Goal: Task Accomplishment & Management: Use online tool/utility

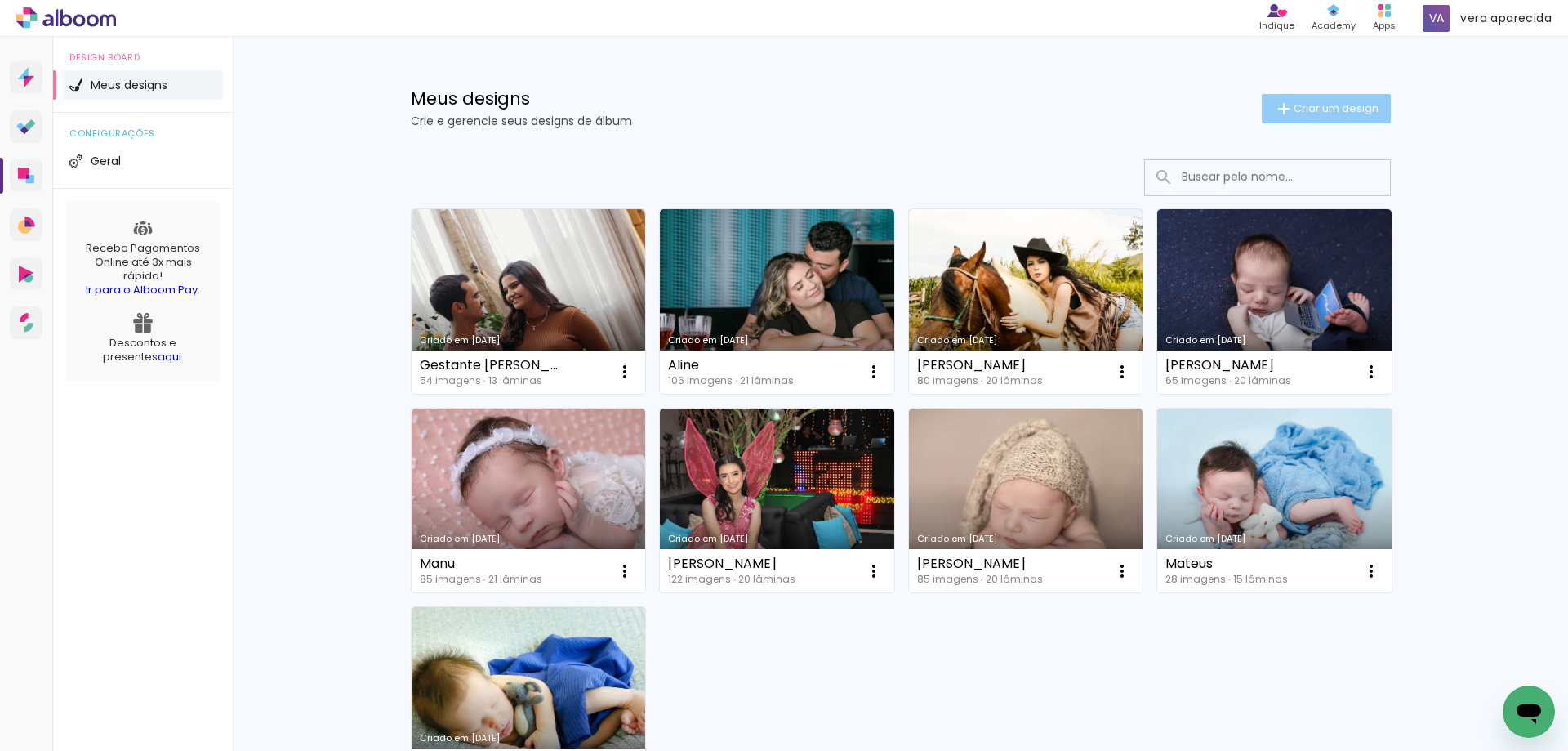
click at [1307, 105] on span "Criar um design" at bounding box center [1336, 108] width 85 height 11
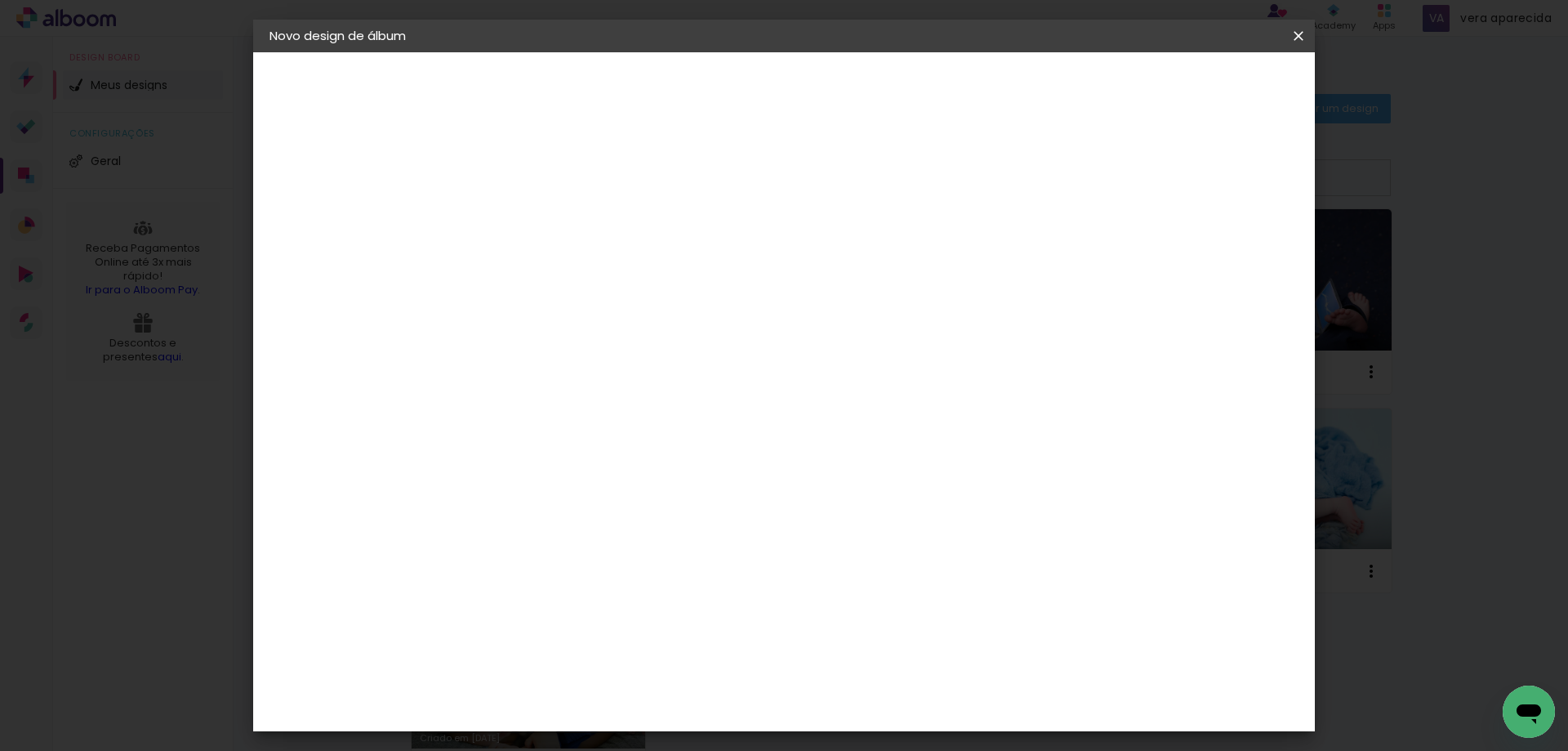
click at [536, 225] on input at bounding box center [536, 219] width 0 height 26
type input "[PERSON_NAME]"
type paper-input "[PERSON_NAME]"
click at [0, 0] on slot "Avançar" at bounding box center [0, 0] width 0 height 0
click at [620, 308] on input at bounding box center [578, 311] width 165 height 21
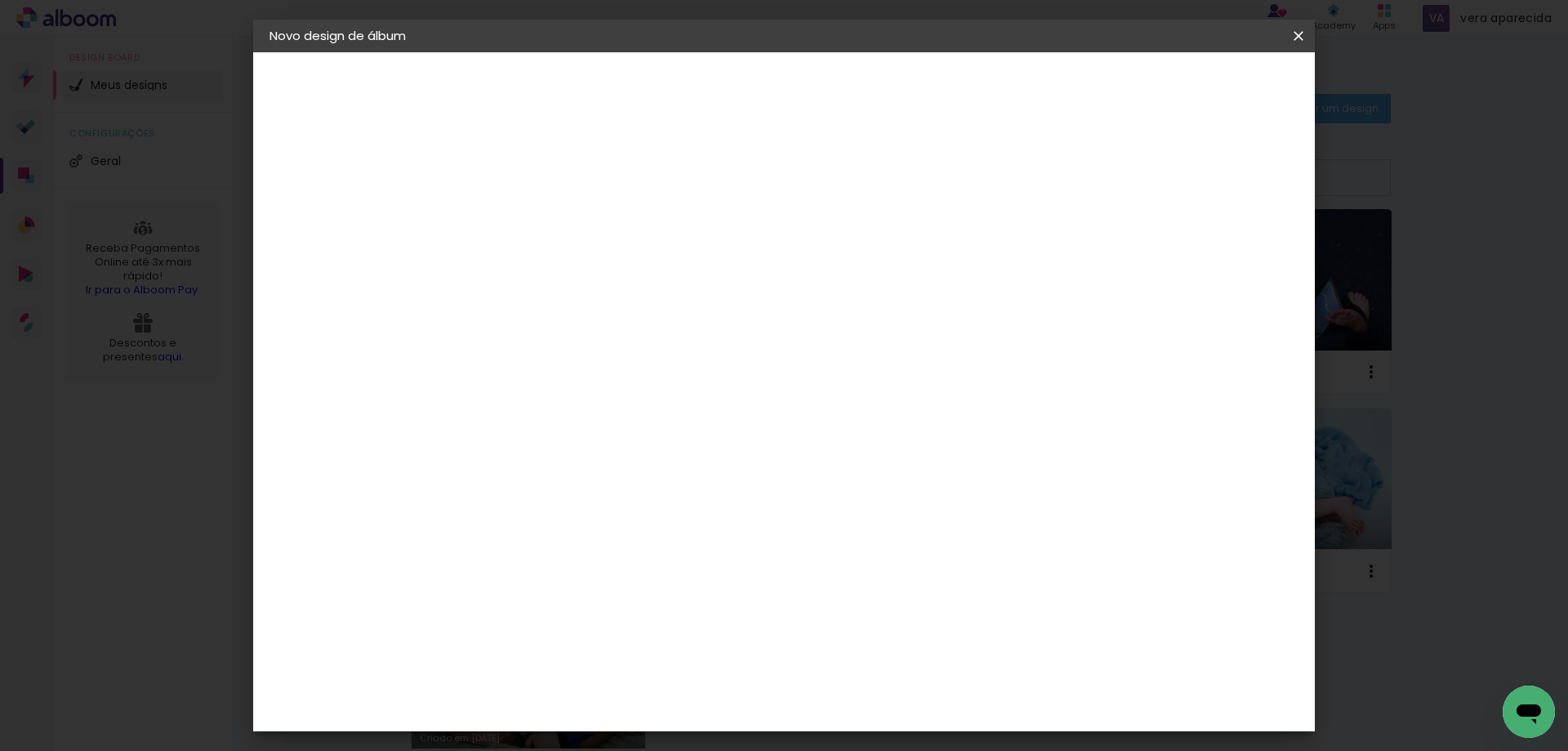
type input "via"
type paper-input "via"
click at [579, 371] on div "Viacolor" at bounding box center [552, 369] width 53 height 13
click at [0, 0] on slot "Tamanho Livre" at bounding box center [0, 0] width 0 height 0
click at [791, 342] on div "Sugerir uma encadernadora" at bounding box center [740, 341] width 101 height 26
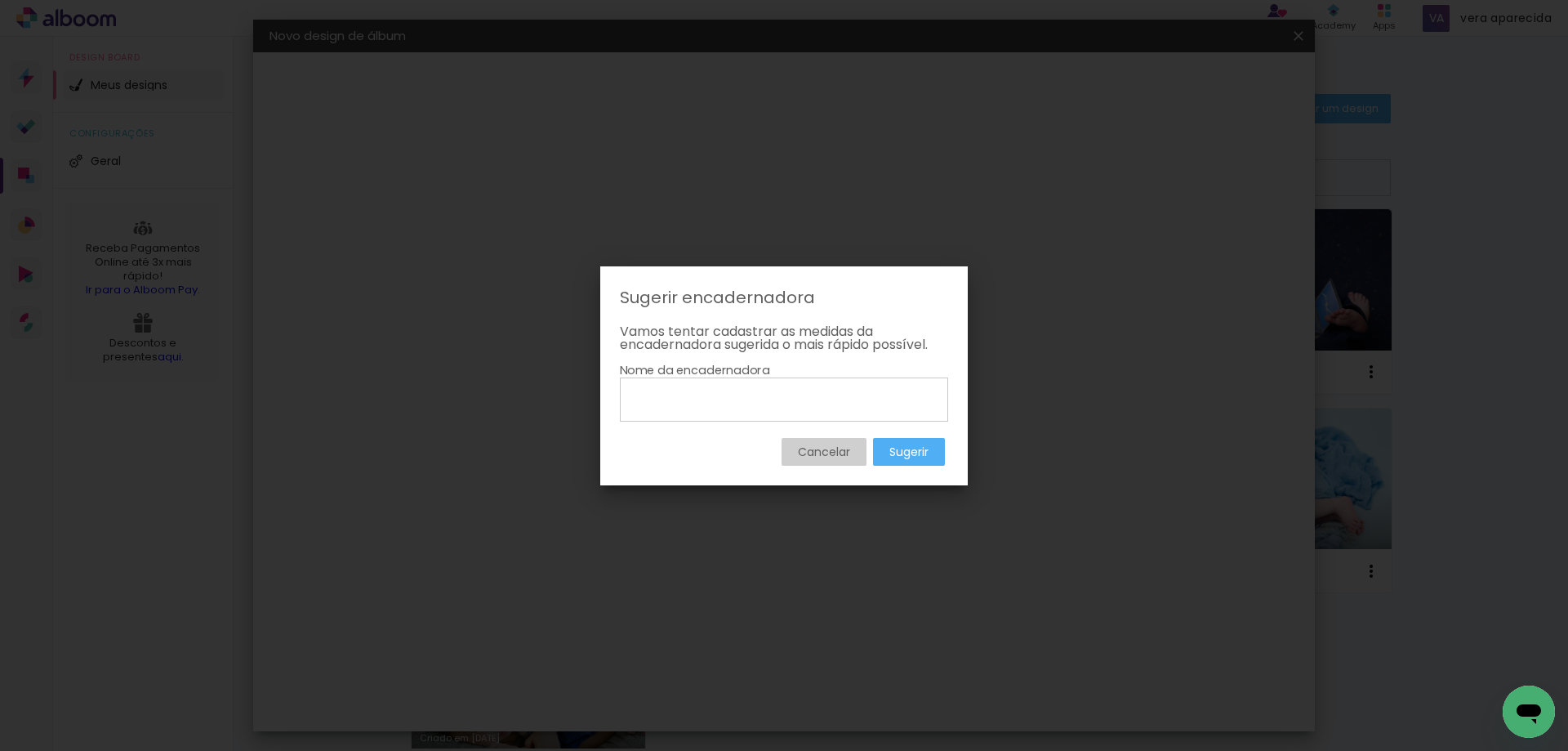
click at [0, 0] on slot "Cancelar" at bounding box center [0, 0] width 0 height 0
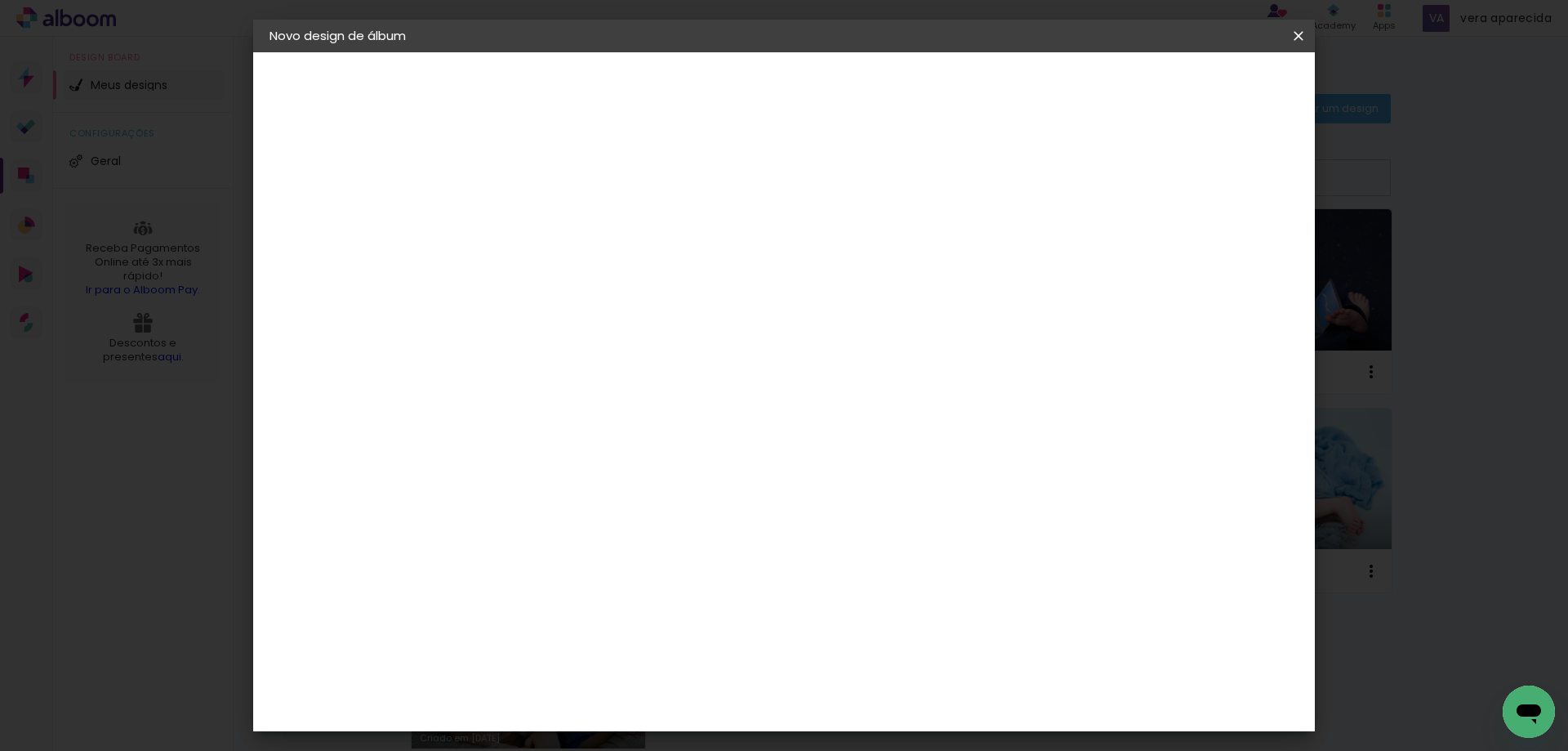
click at [0, 0] on slot "Avançar" at bounding box center [0, 0] width 0 height 0
click at [0, 0] on slot "Voltar" at bounding box center [0, 0] width 0 height 0
click at [0, 0] on slot "Tamanho Livre" at bounding box center [0, 0] width 0 height 0
click at [798, 346] on paper-item "Sugerir uma encadernadora" at bounding box center [726, 341] width 145 height 43
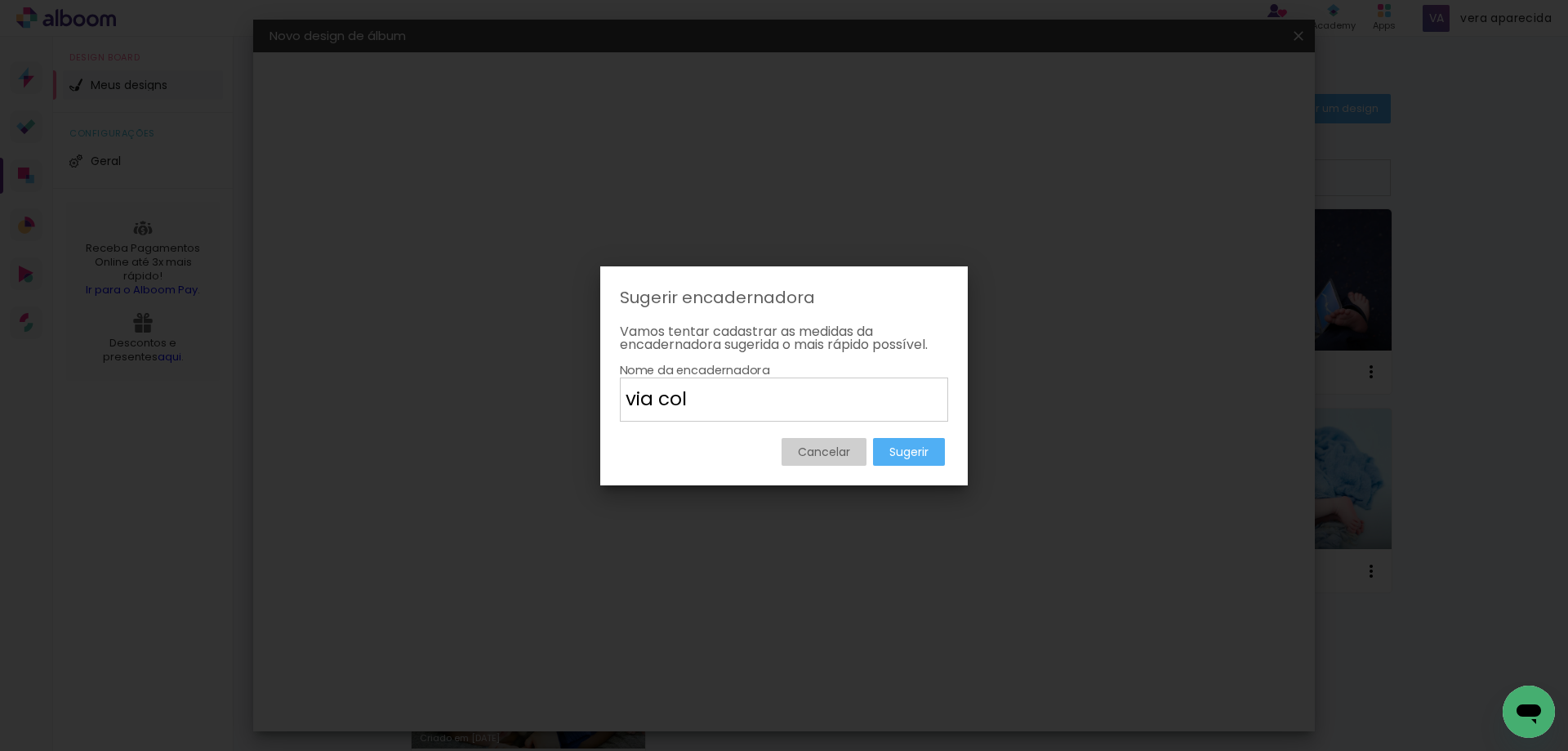
type input "via col"
type paper-input "via col"
click at [0, 0] on slot "Cancelar" at bounding box center [0, 0] width 0 height 0
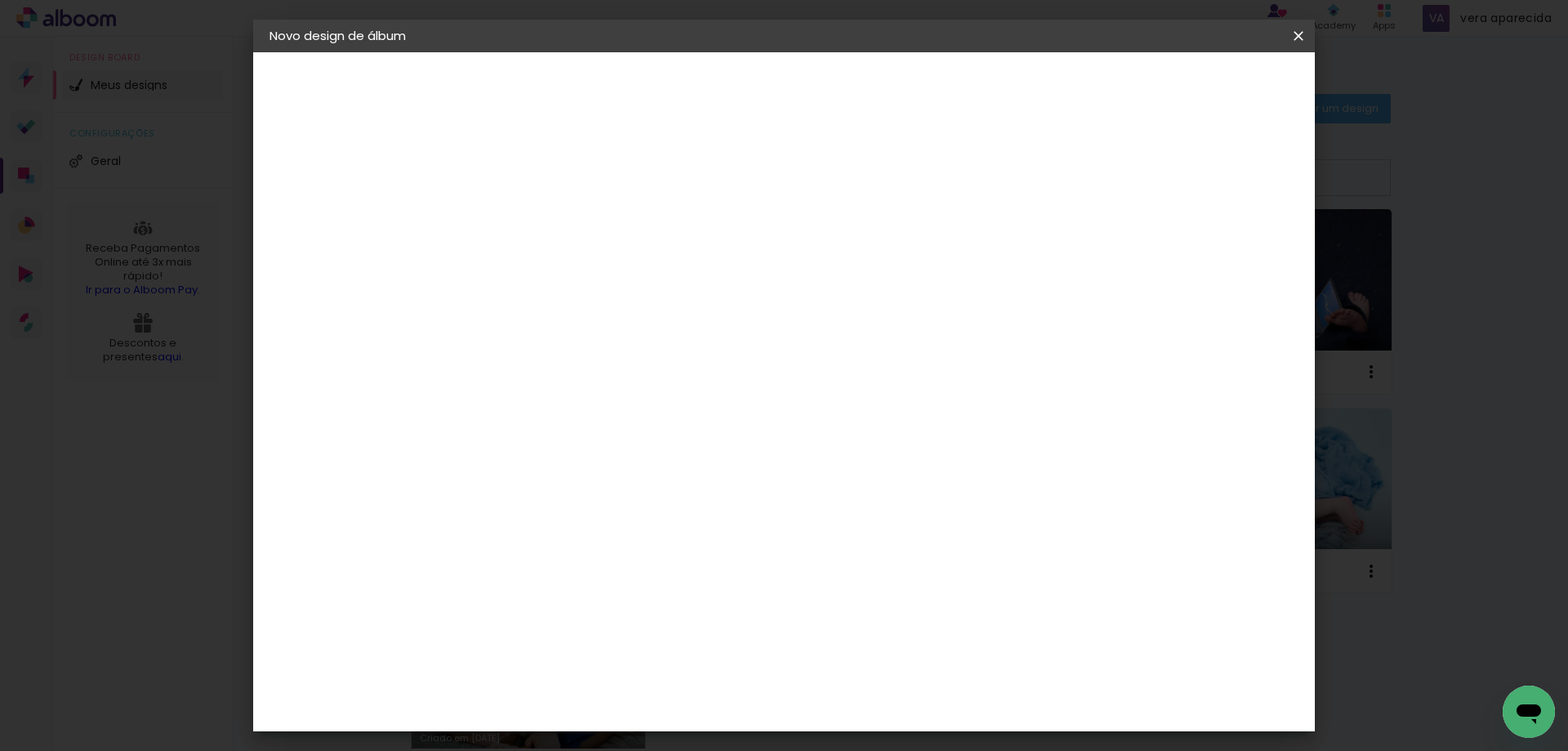
click at [565, 366] on div "Viacolor" at bounding box center [552, 369] width 53 height 13
click at [0, 0] on slot "Tamanho Livre" at bounding box center [0, 0] width 0 height 0
click at [791, 336] on div "Sugerir uma encadernadora" at bounding box center [740, 341] width 101 height 26
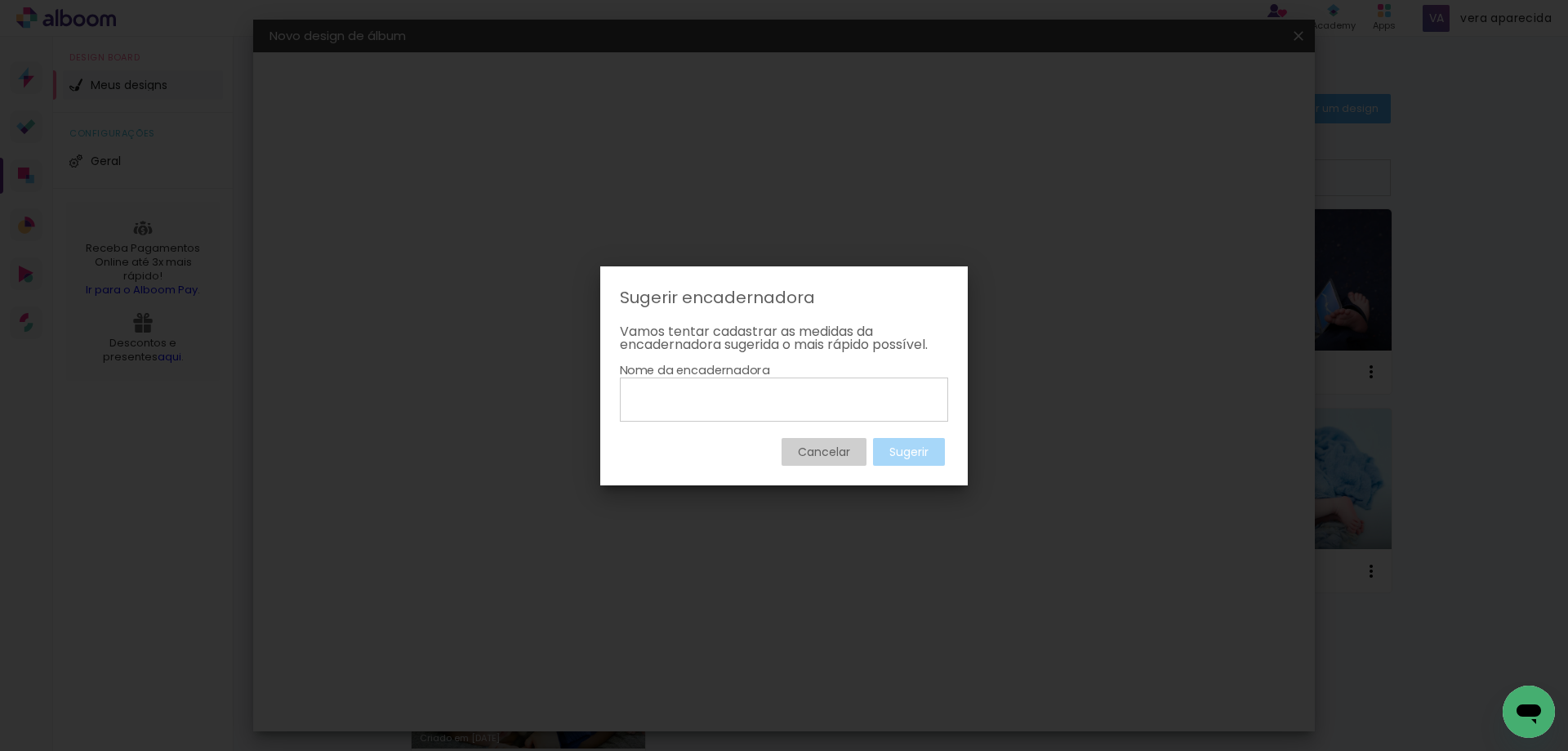
click at [678, 401] on input at bounding box center [784, 399] width 317 height 28
type input "viacolor"
type paper-input "viacolor"
click at [0, 0] on slot "Sugerir" at bounding box center [0, 0] width 0 height 0
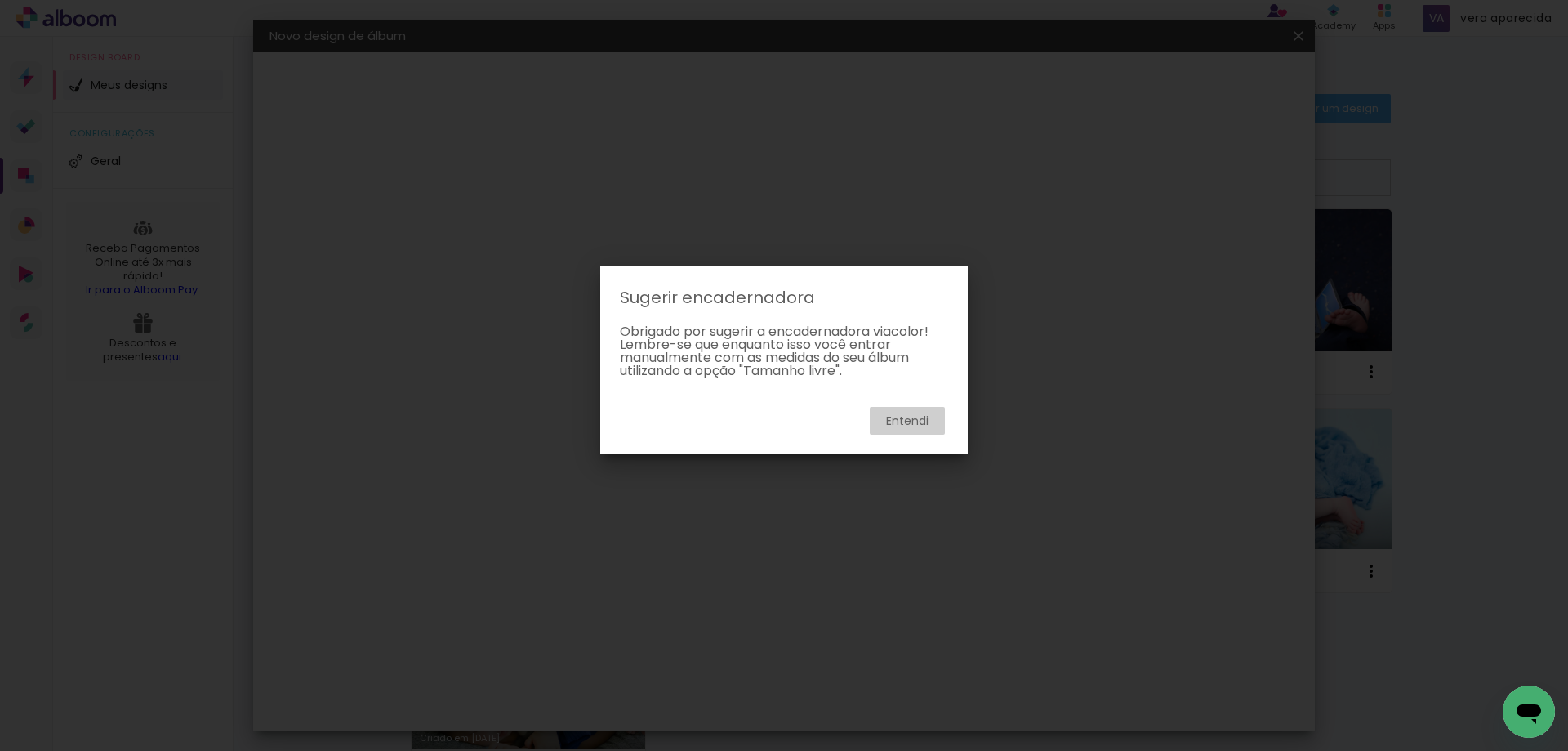
click at [0, 0] on slot "Entendi" at bounding box center [0, 0] width 0 height 0
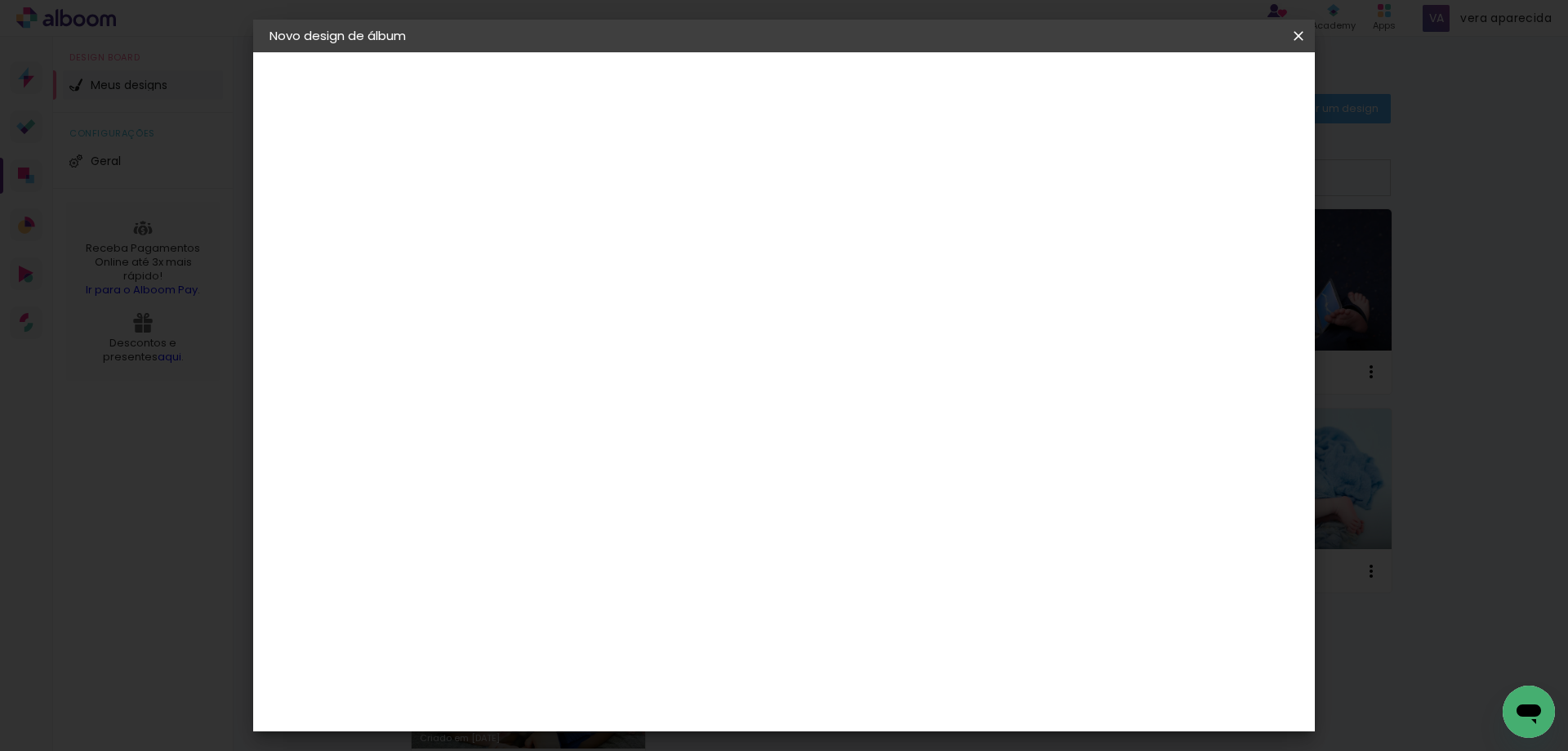
click at [0, 0] on slot "Avançar" at bounding box center [0, 0] width 0 height 0
click at [1213, 96] on paper-button "Iniciar design" at bounding box center [1159, 87] width 107 height 28
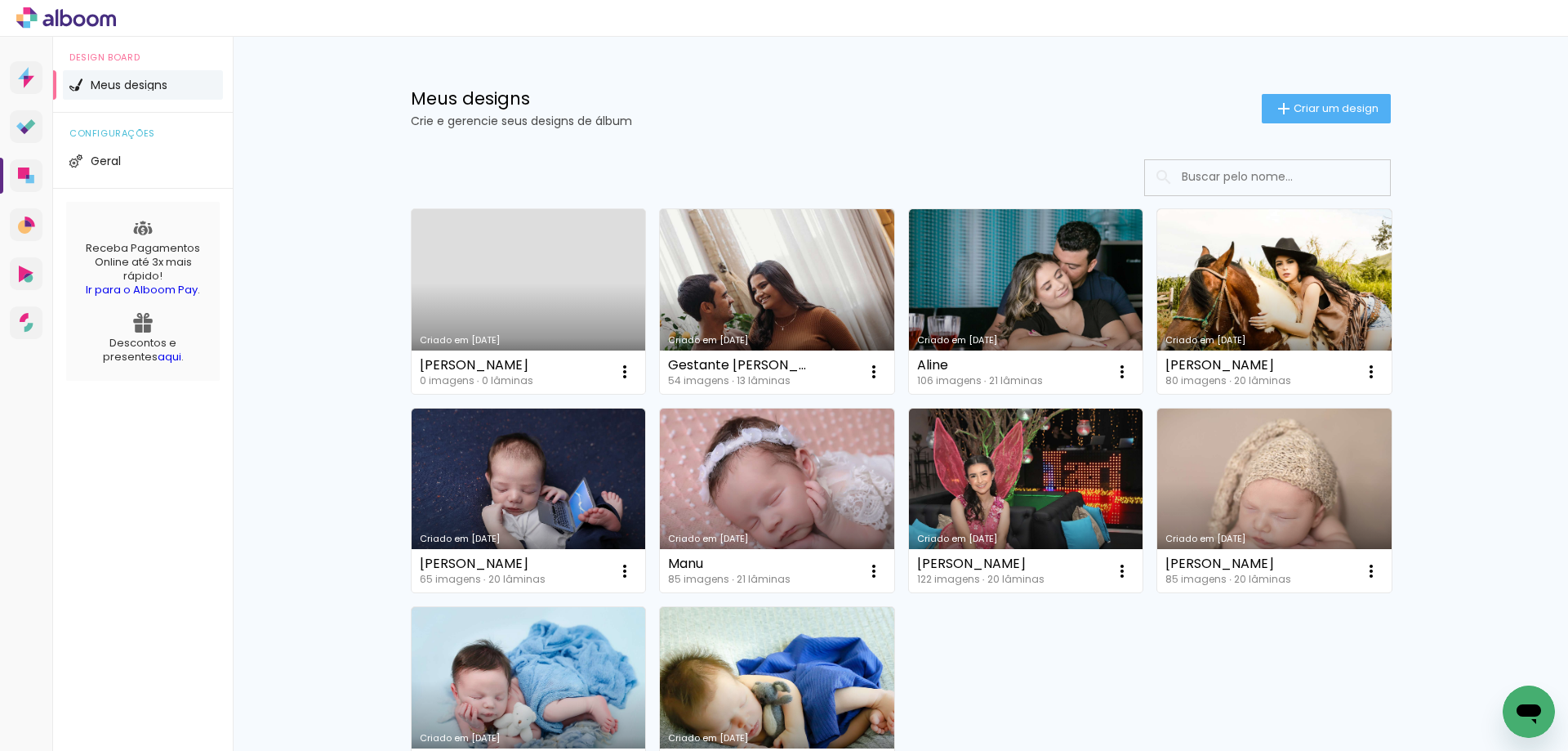
click at [511, 273] on link "Criado em [DATE]" at bounding box center [529, 302] width 234 height 185
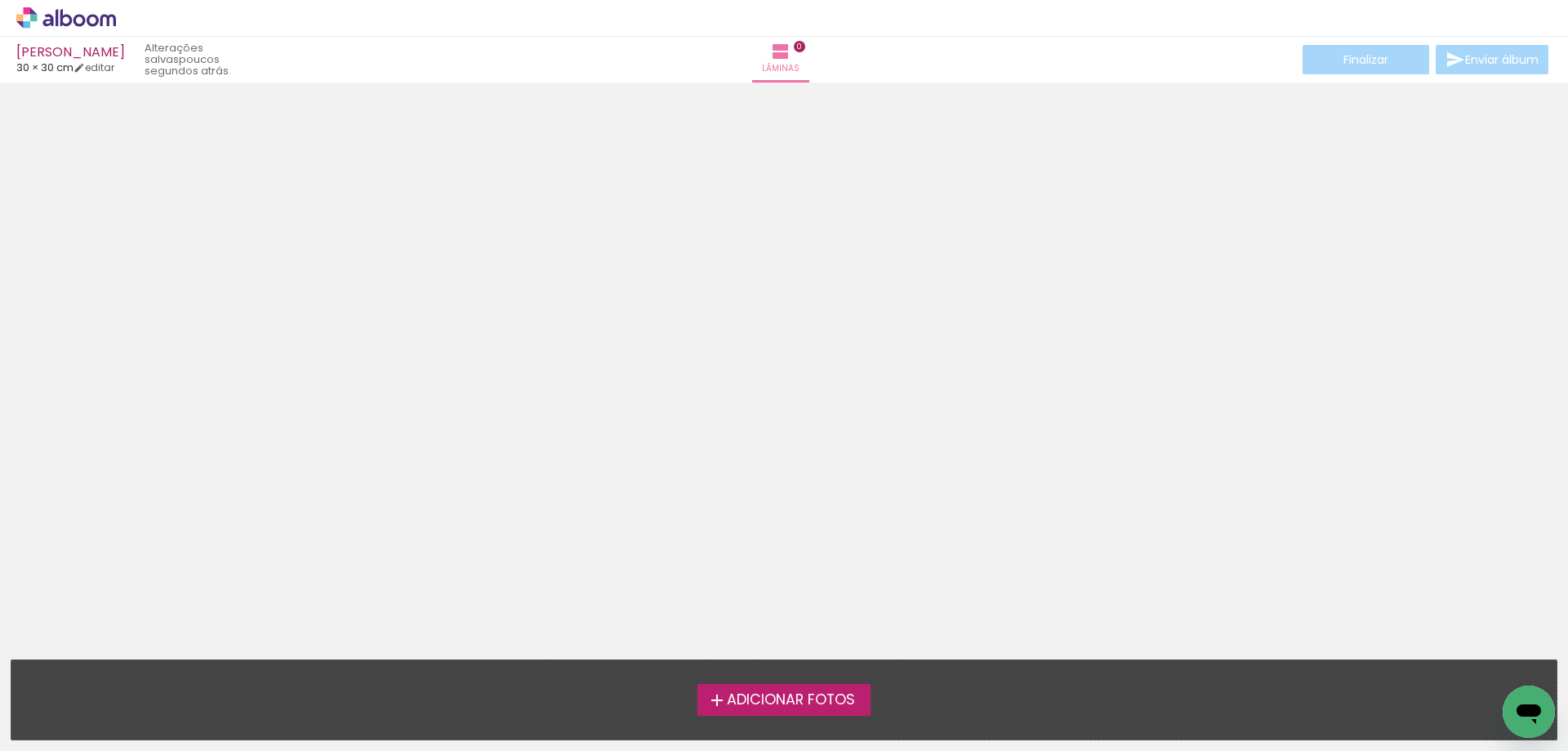
click at [767, 702] on span "Adicionar Fotos" at bounding box center [791, 701] width 129 height 15
click at [0, 0] on input "file" at bounding box center [0, 0] width 0 height 0
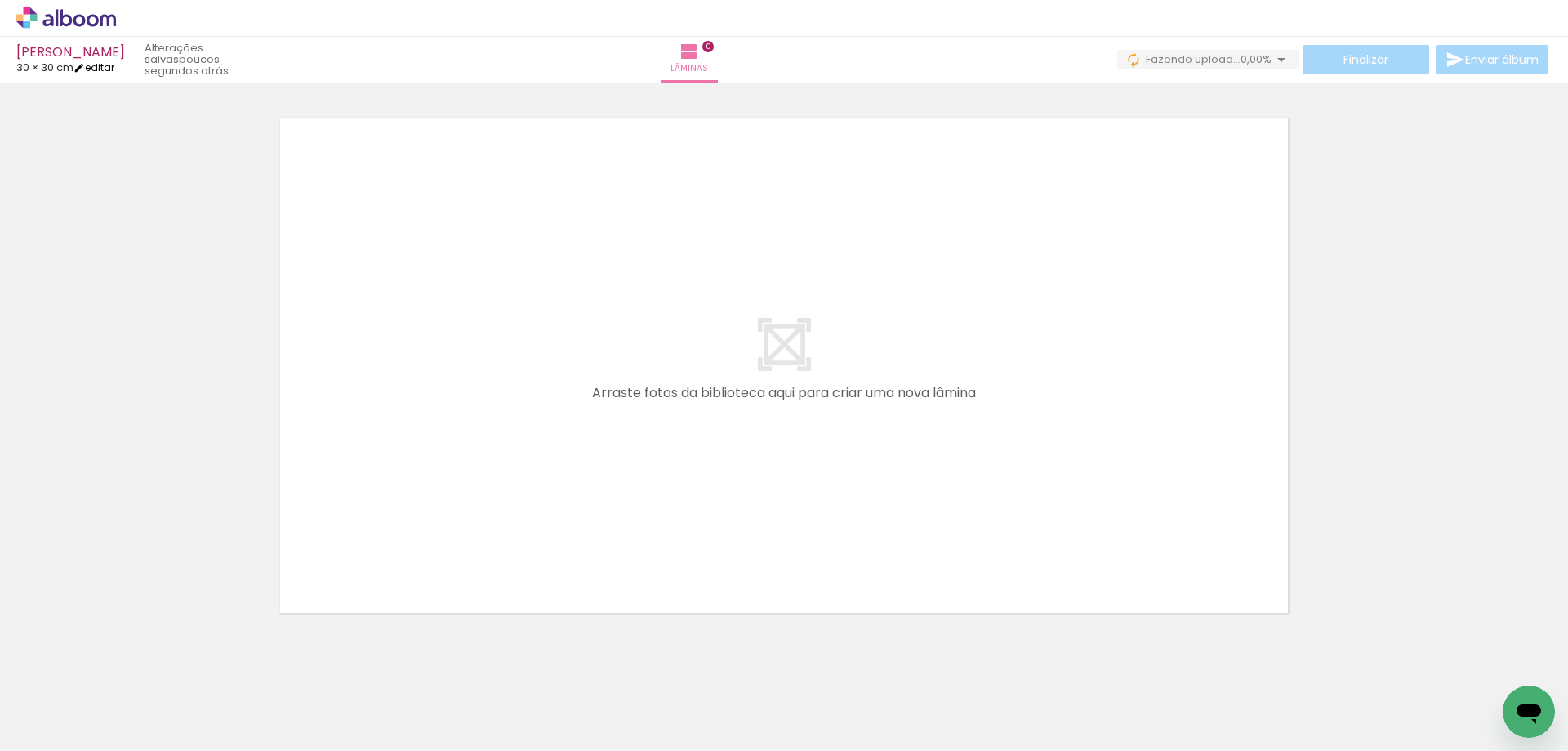
click at [102, 62] on link "editar" at bounding box center [94, 67] width 41 height 14
type input "30"
type input "60"
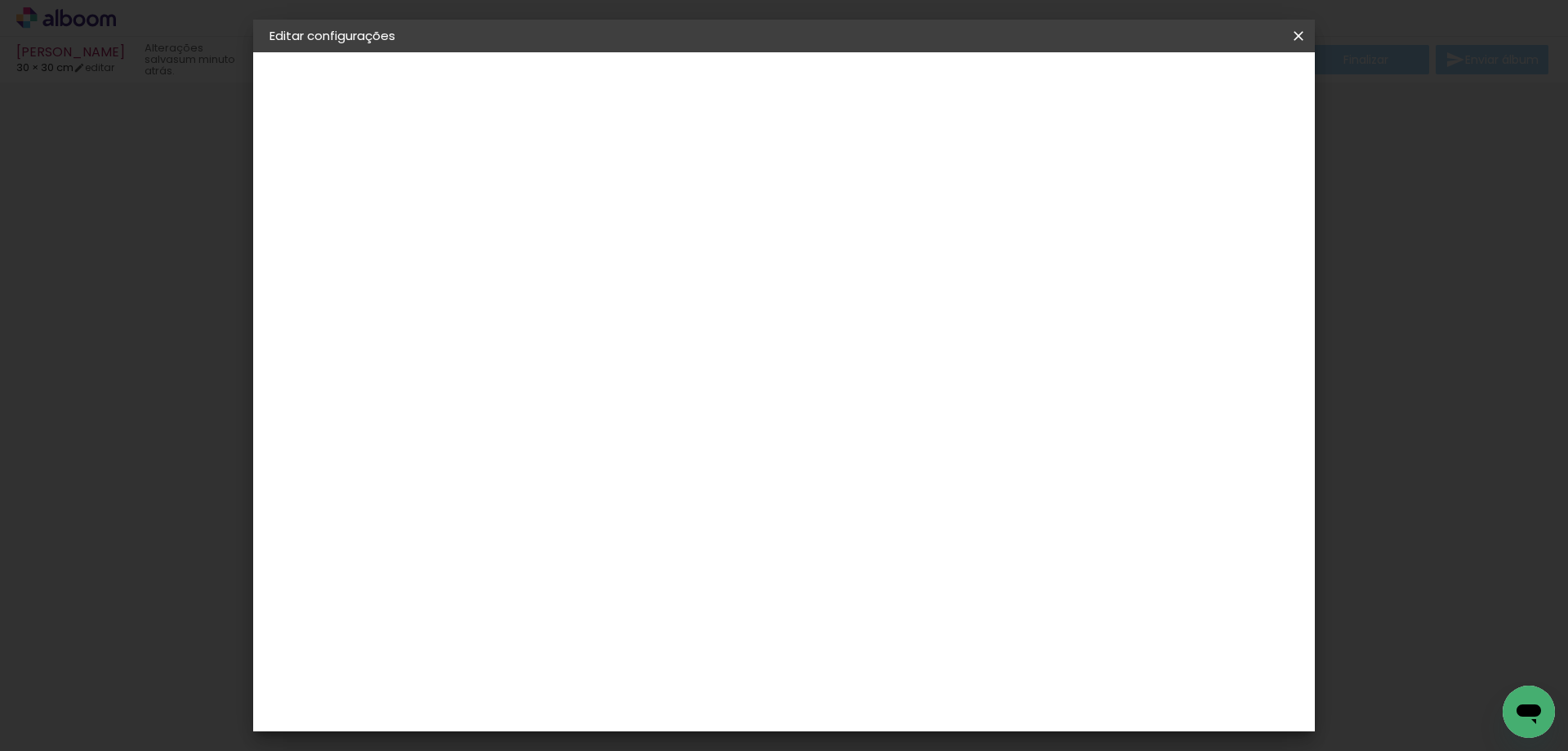
type input "1"
type paper-input "1"
click at [548, 193] on input "1" at bounding box center [526, 187] width 56 height 21
type input "2"
type paper-input "2"
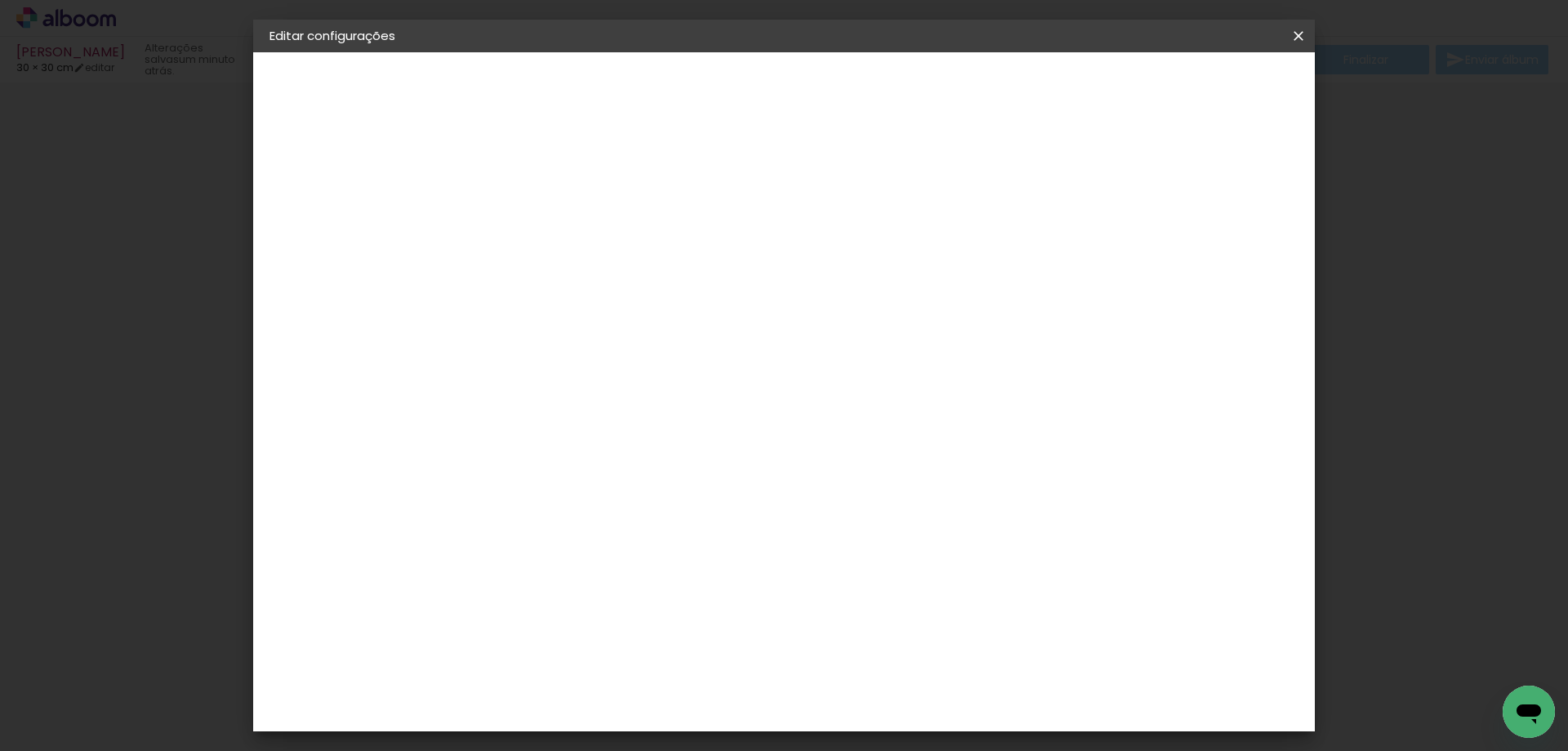
click at [543, 183] on input "2" at bounding box center [526, 187] width 56 height 21
click at [507, 463] on div "cm" at bounding box center [517, 464] width 20 height 25
click at [507, 461] on div "cm" at bounding box center [517, 464] width 20 height 25
drag, startPoint x: 506, startPoint y: 462, endPoint x: 470, endPoint y: 461, distance: 36.0
click at [470, 461] on input "30" at bounding box center [485, 464] width 43 height 25
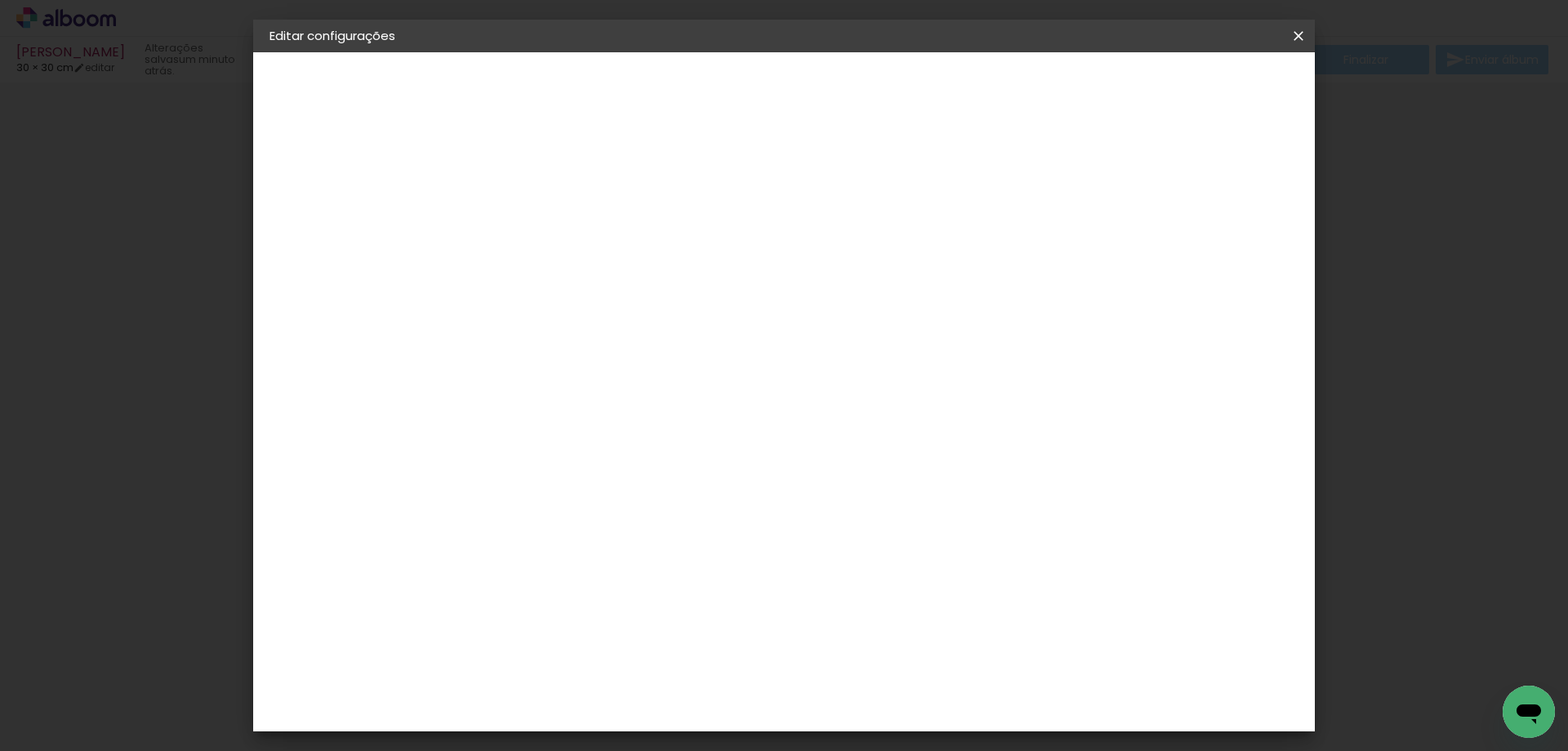
type input "20"
type paper-input "20"
click at [0, 0] on slot "Voltar" at bounding box center [0, 0] width 0 height 0
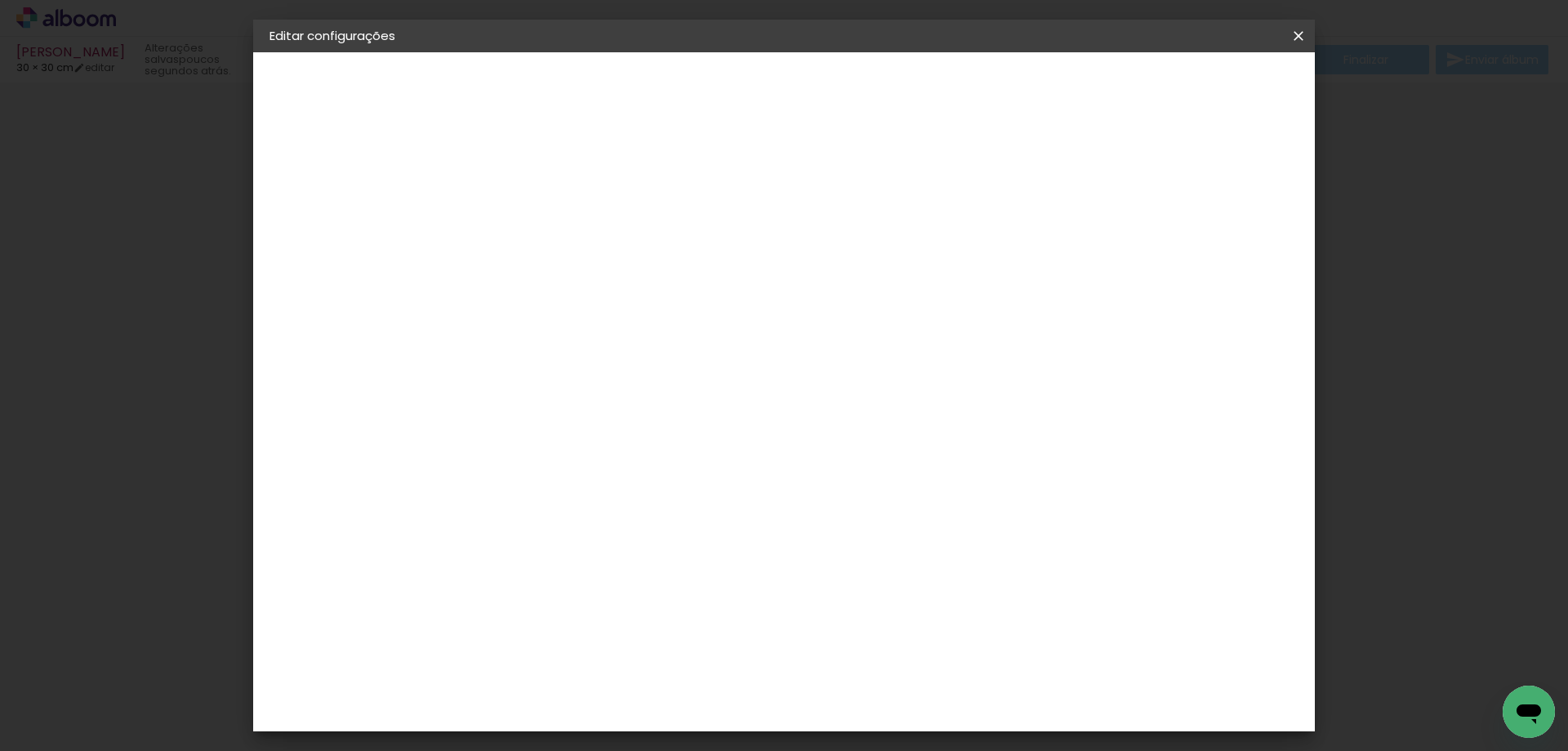
click at [0, 0] on slot "Avançar" at bounding box center [0, 0] width 0 height 0
click at [620, 275] on iron-icon at bounding box center [611, 284] width 20 height 20
click at [994, 273] on paper-item "Padrão" at bounding box center [890, 271] width 327 height 33
type input "Padrão"
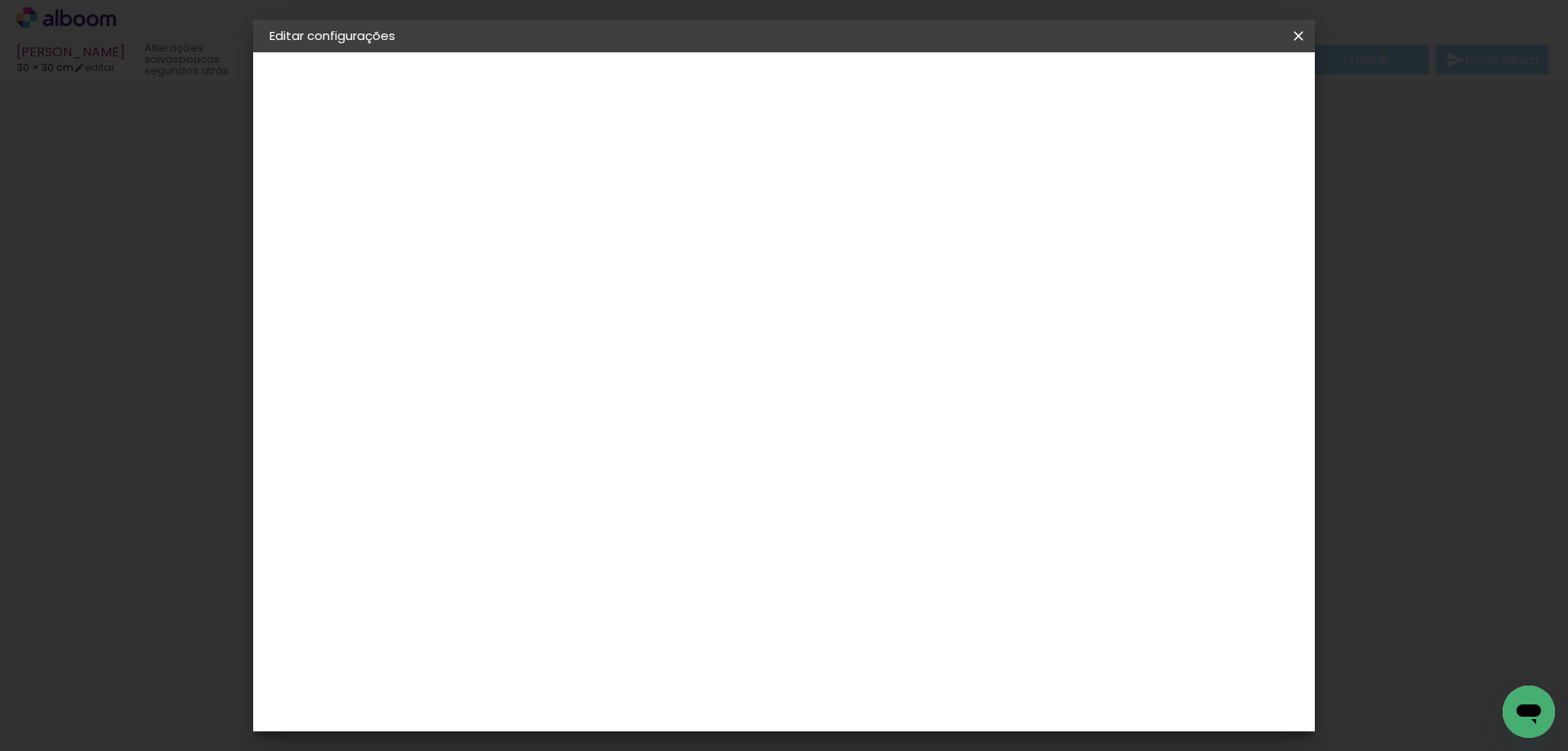
click at [647, 383] on span "30 × 20" at bounding box center [609, 405] width 76 height 44
click at [0, 0] on slot "Avançar" at bounding box center [0, 0] width 0 height 0
click at [1196, 84] on span "Salvar configurações" at bounding box center [1136, 87] width 121 height 12
click at [1163, 91] on span "Salvar configurações" at bounding box center [1136, 87] width 121 height 12
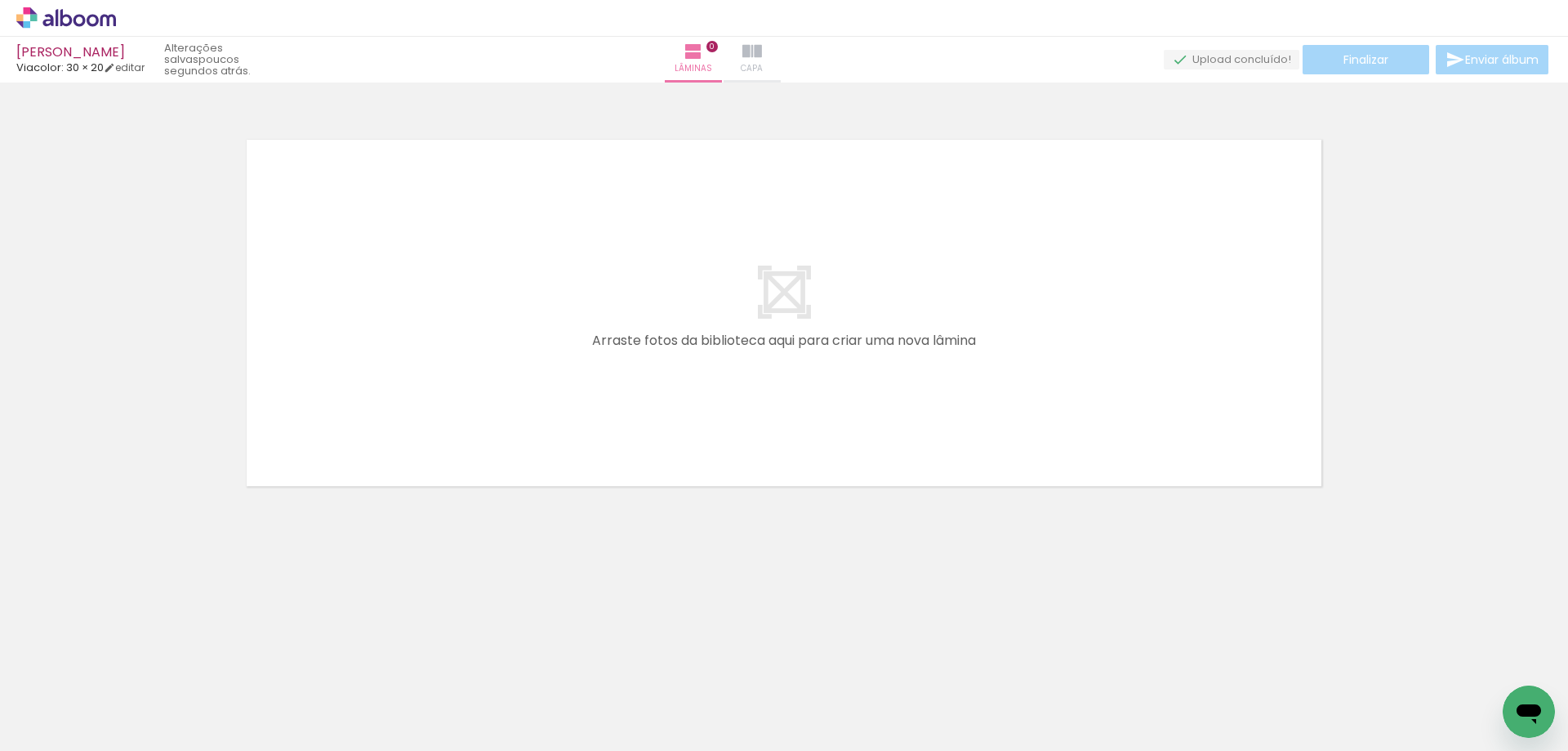
click at [763, 62] on span "Capa" at bounding box center [751, 68] width 22 height 15
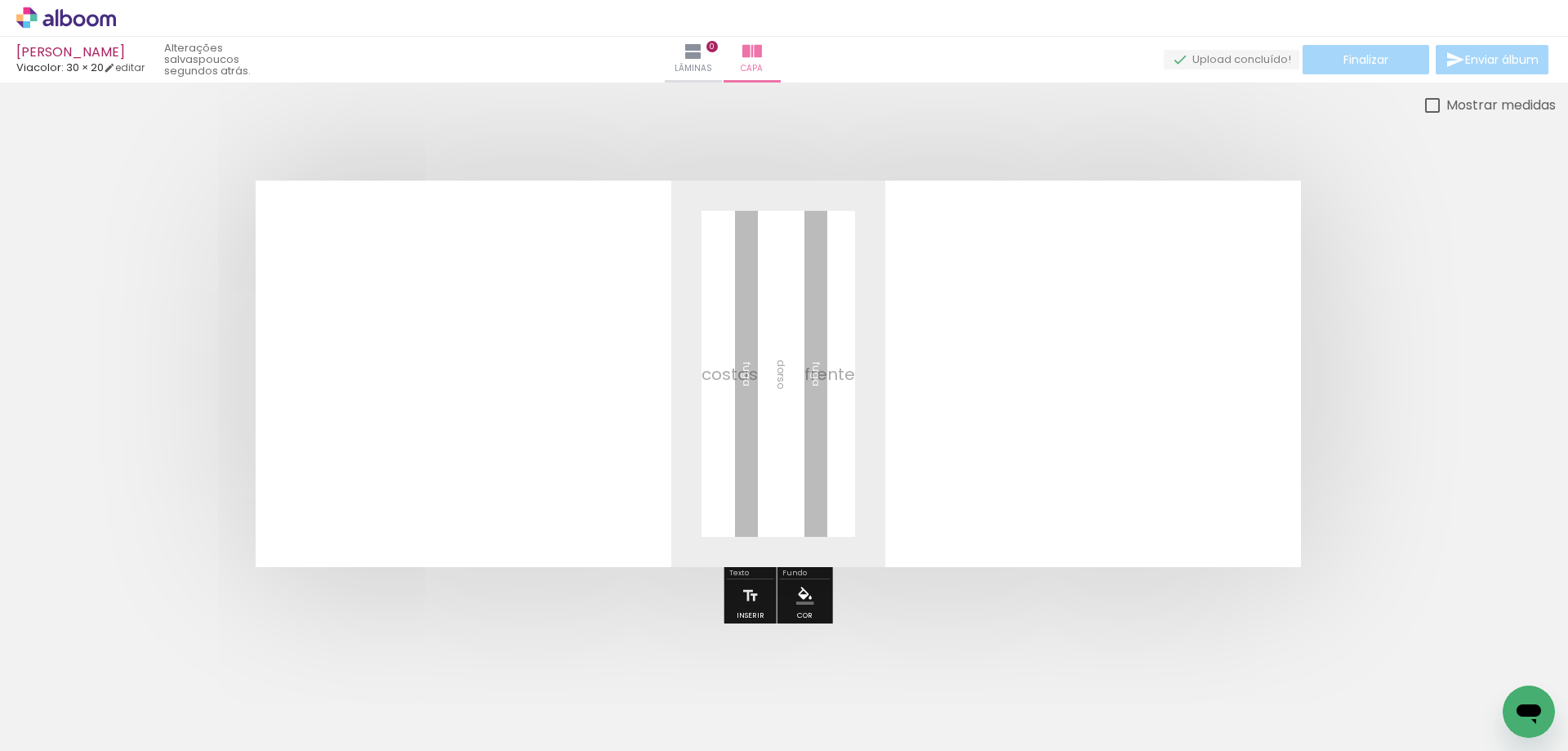
click at [38, 730] on span "Adicionar Fotos" at bounding box center [58, 729] width 49 height 18
click at [0, 0] on input "file" at bounding box center [0, 0] width 0 height 0
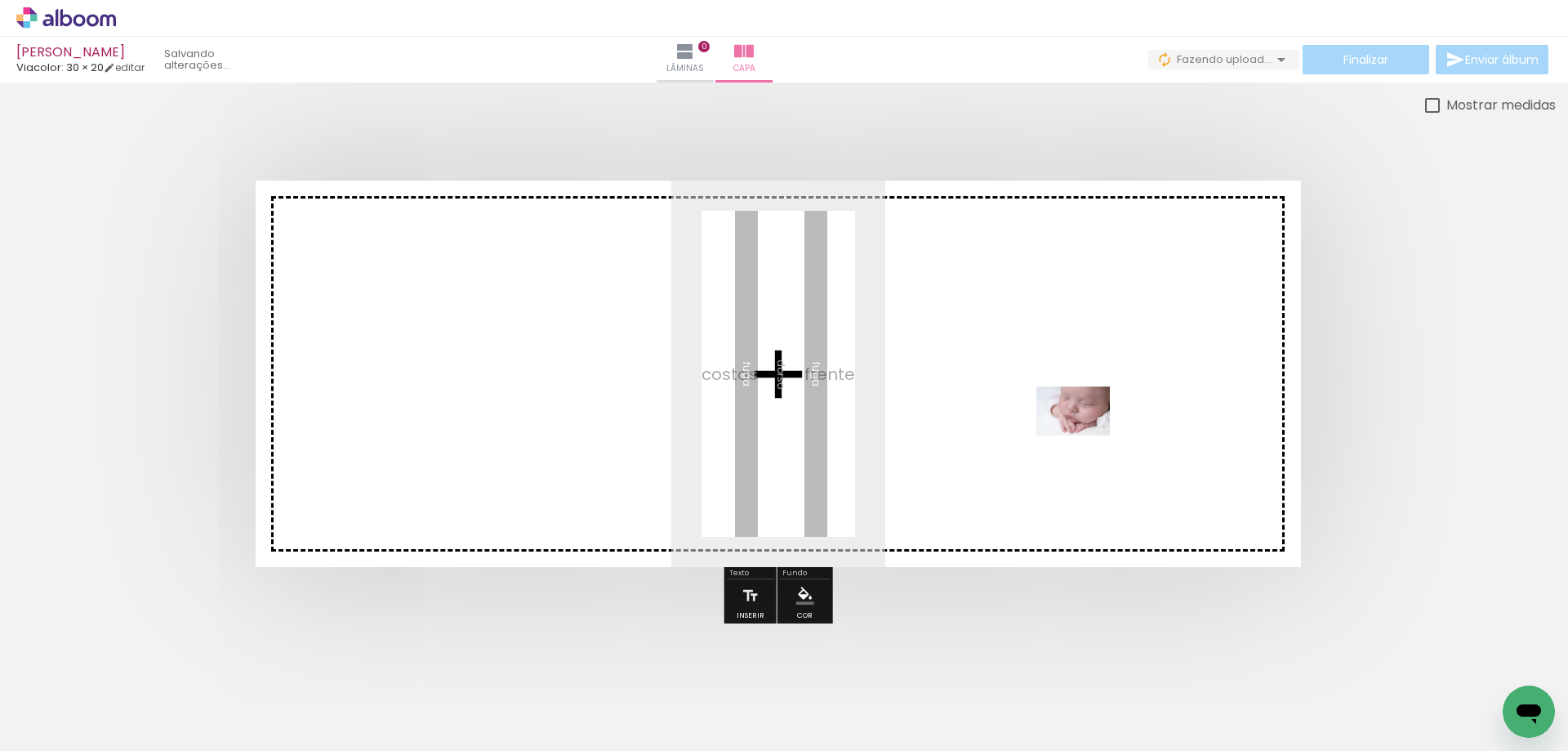
drag, startPoint x: 722, startPoint y: 702, endPoint x: 1080, endPoint y: 434, distance: 447.2
click at [1080, 434] on quentale-workspace at bounding box center [784, 375] width 1568 height 751
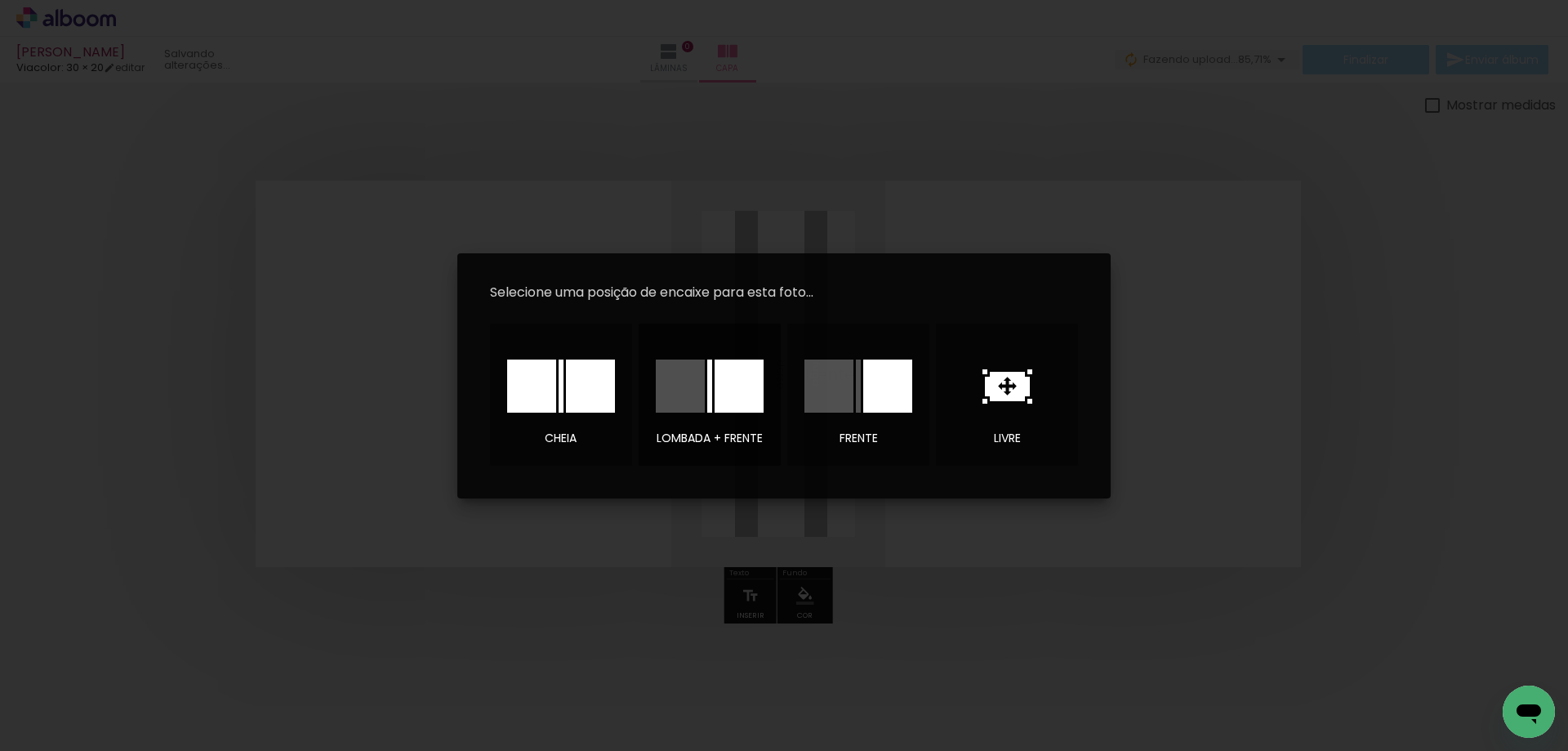
click at [742, 389] on div at bounding box center [738, 386] width 49 height 53
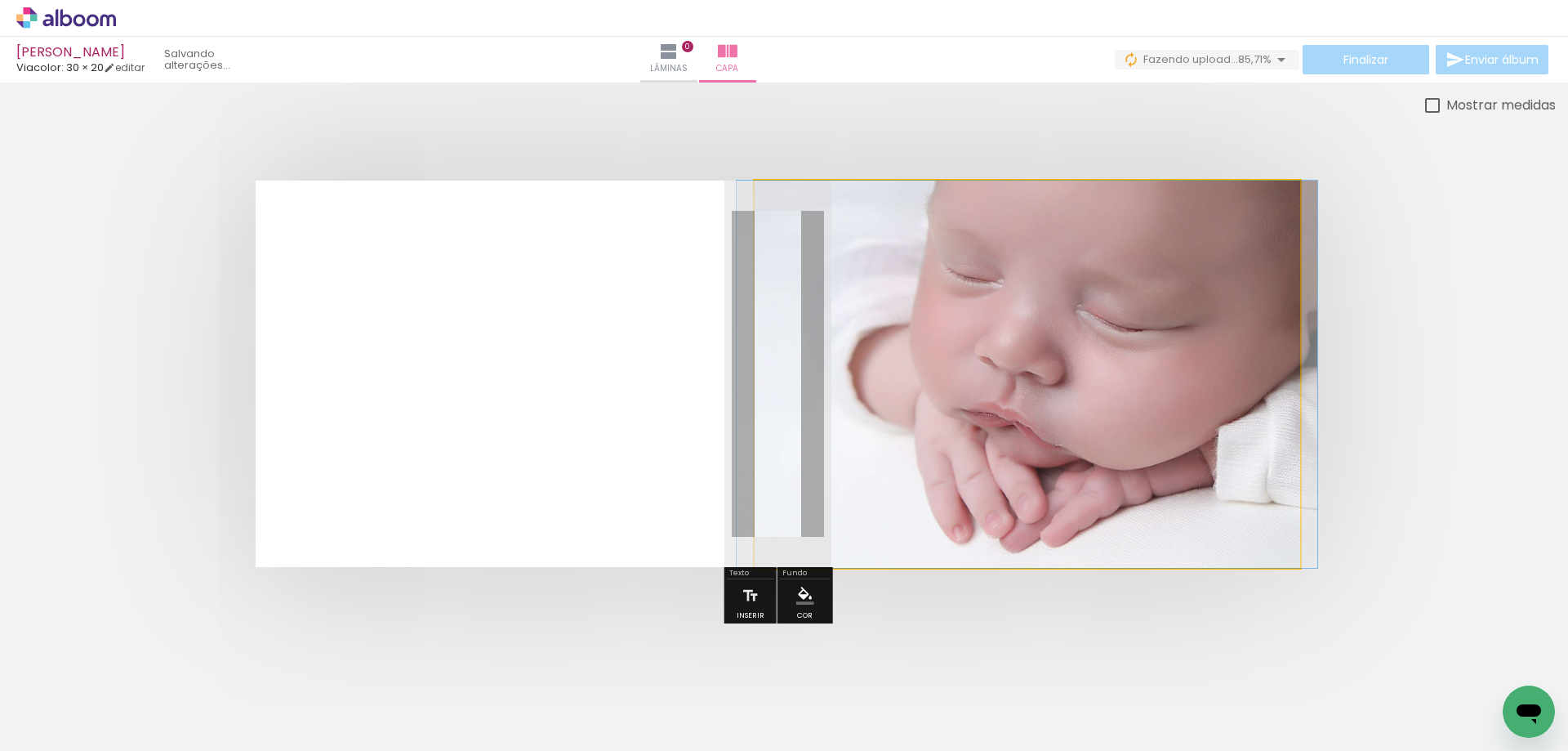
drag, startPoint x: 822, startPoint y: 223, endPoint x: 789, endPoint y: 228, distance: 33.4
type paper-slider "100"
click at [789, 228] on div at bounding box center [841, 223] width 114 height 25
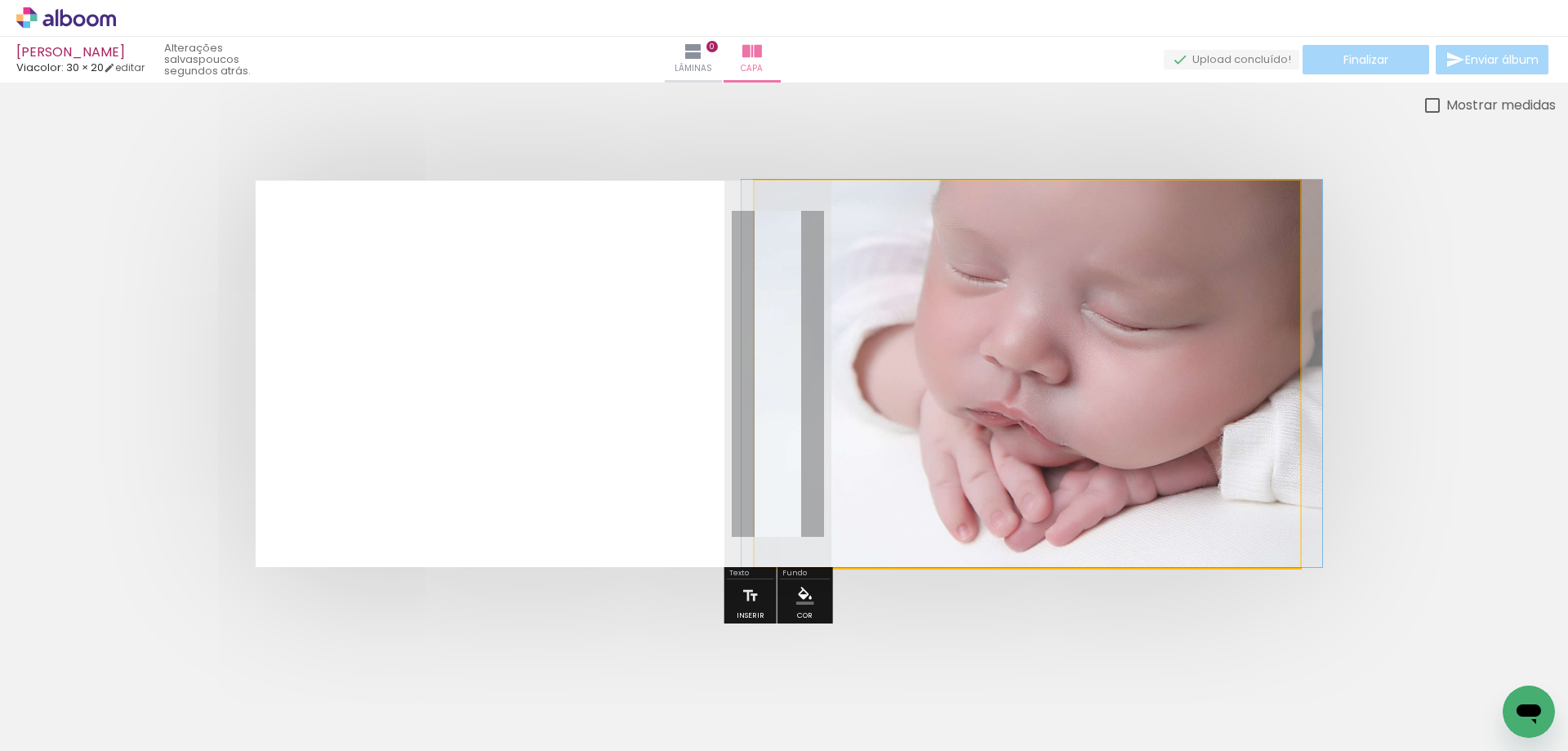
drag, startPoint x: 1124, startPoint y: 414, endPoint x: 1129, endPoint y: 383, distance: 31.4
click at [1004, 398] on quentale-photo at bounding box center [1027, 374] width 545 height 387
click at [891, 504] on quentale-photo at bounding box center [1027, 374] width 545 height 387
click at [892, 499] on quentale-photo at bounding box center [1027, 374] width 545 height 387
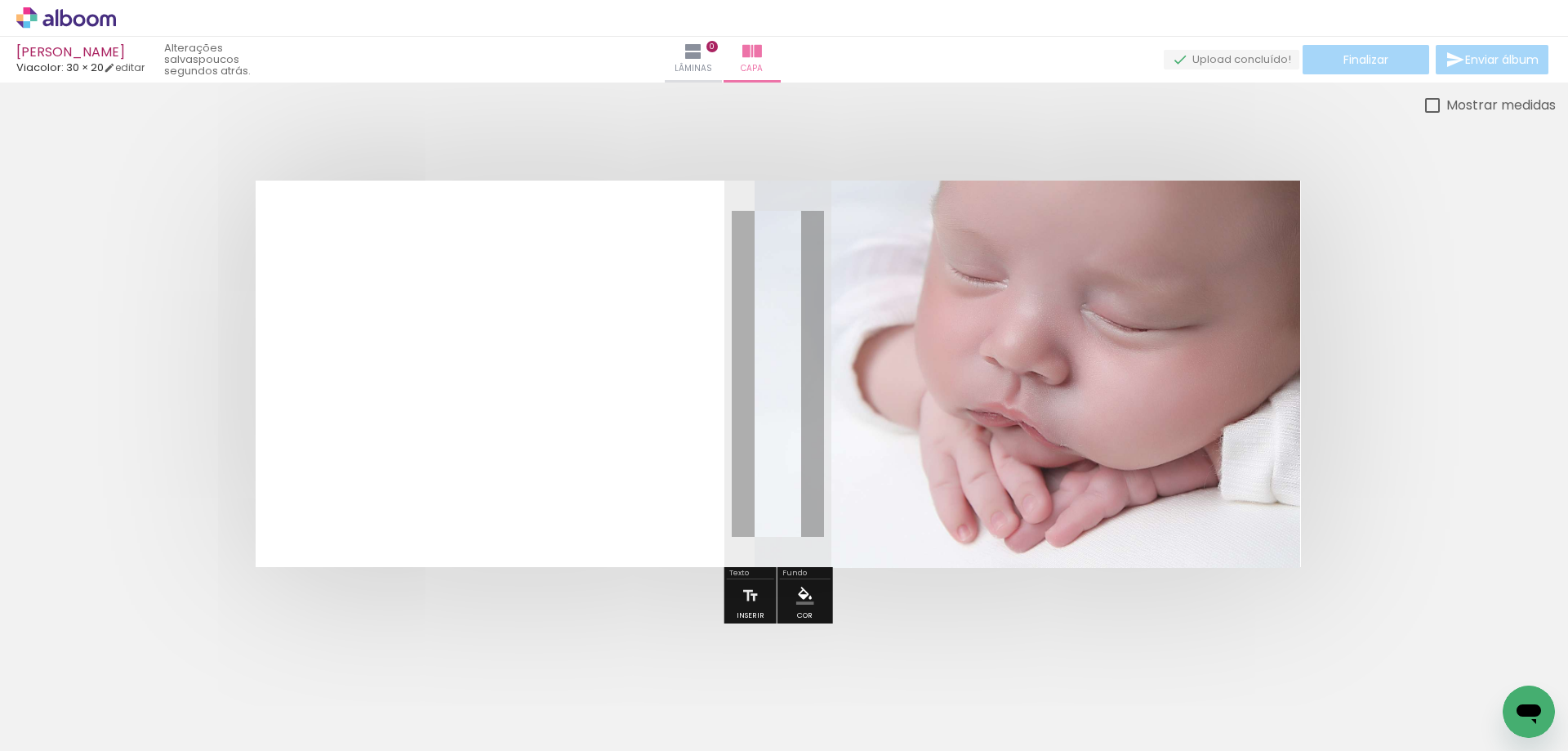
drag, startPoint x: 892, startPoint y: 499, endPoint x: 888, endPoint y: 433, distance: 66.1
click at [888, 433] on quentale-photo at bounding box center [1027, 374] width 545 height 387
click at [1121, 458] on quentale-photo at bounding box center [1027, 374] width 545 height 387
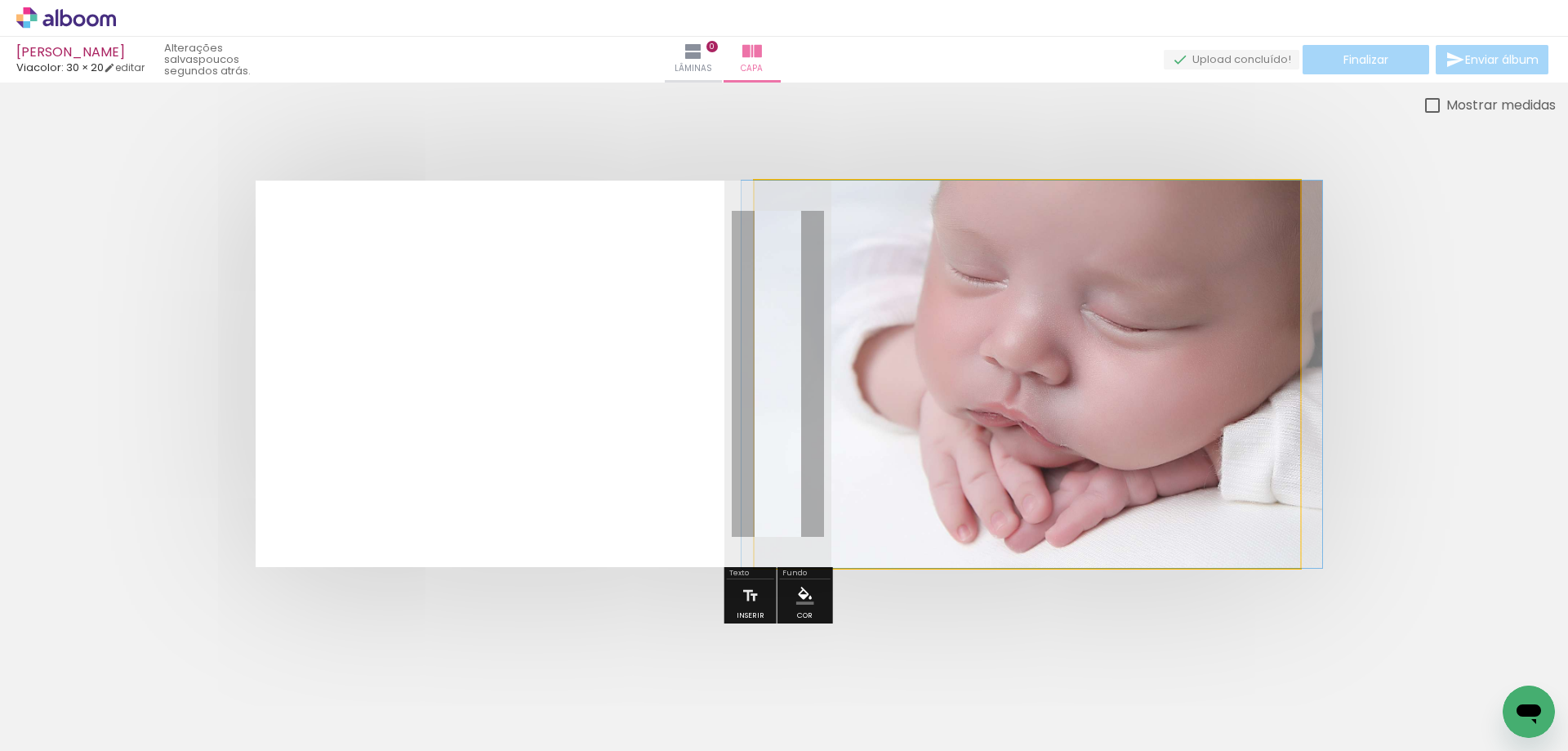
click at [1124, 456] on quentale-photo at bounding box center [1027, 374] width 545 height 387
click at [802, 231] on div at bounding box center [841, 223] width 114 height 25
click at [797, 223] on iron-icon at bounding box center [797, 223] width 16 height 16
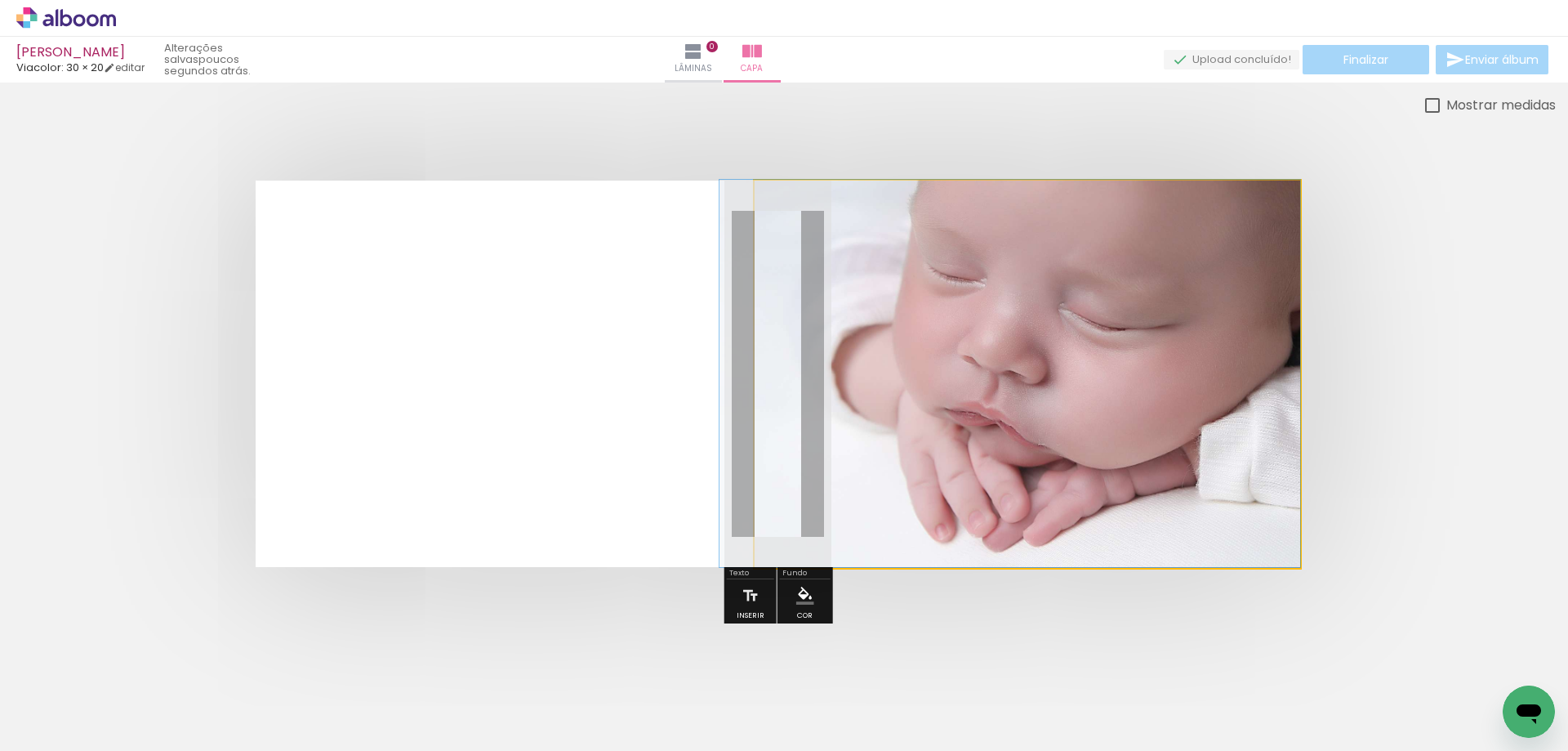
drag, startPoint x: 1088, startPoint y: 338, endPoint x: 1041, endPoint y: 326, distance: 48.5
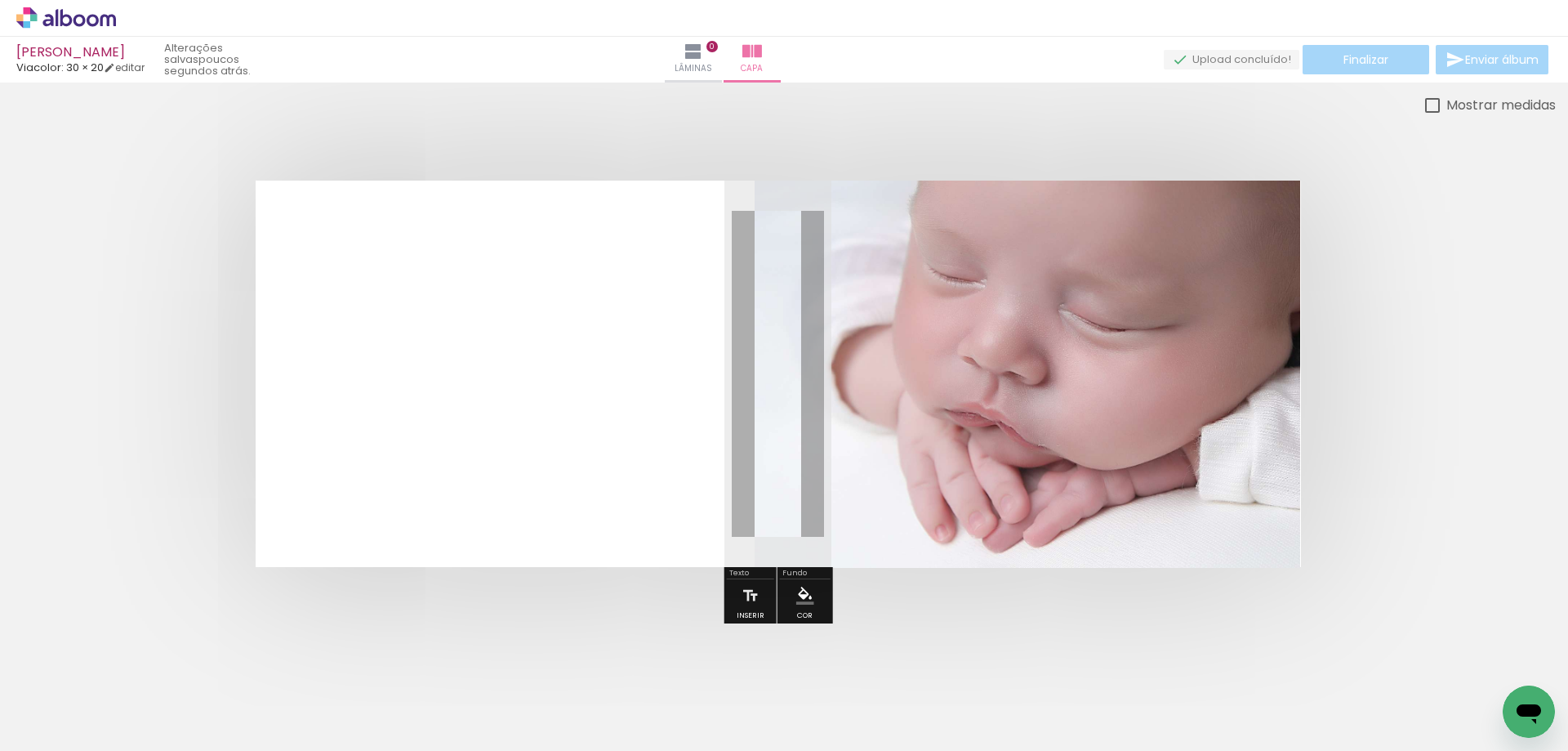
click at [1303, 566] on quentale-cover at bounding box center [778, 373] width 1425 height 387
click at [747, 589] on iron-icon at bounding box center [751, 596] width 18 height 33
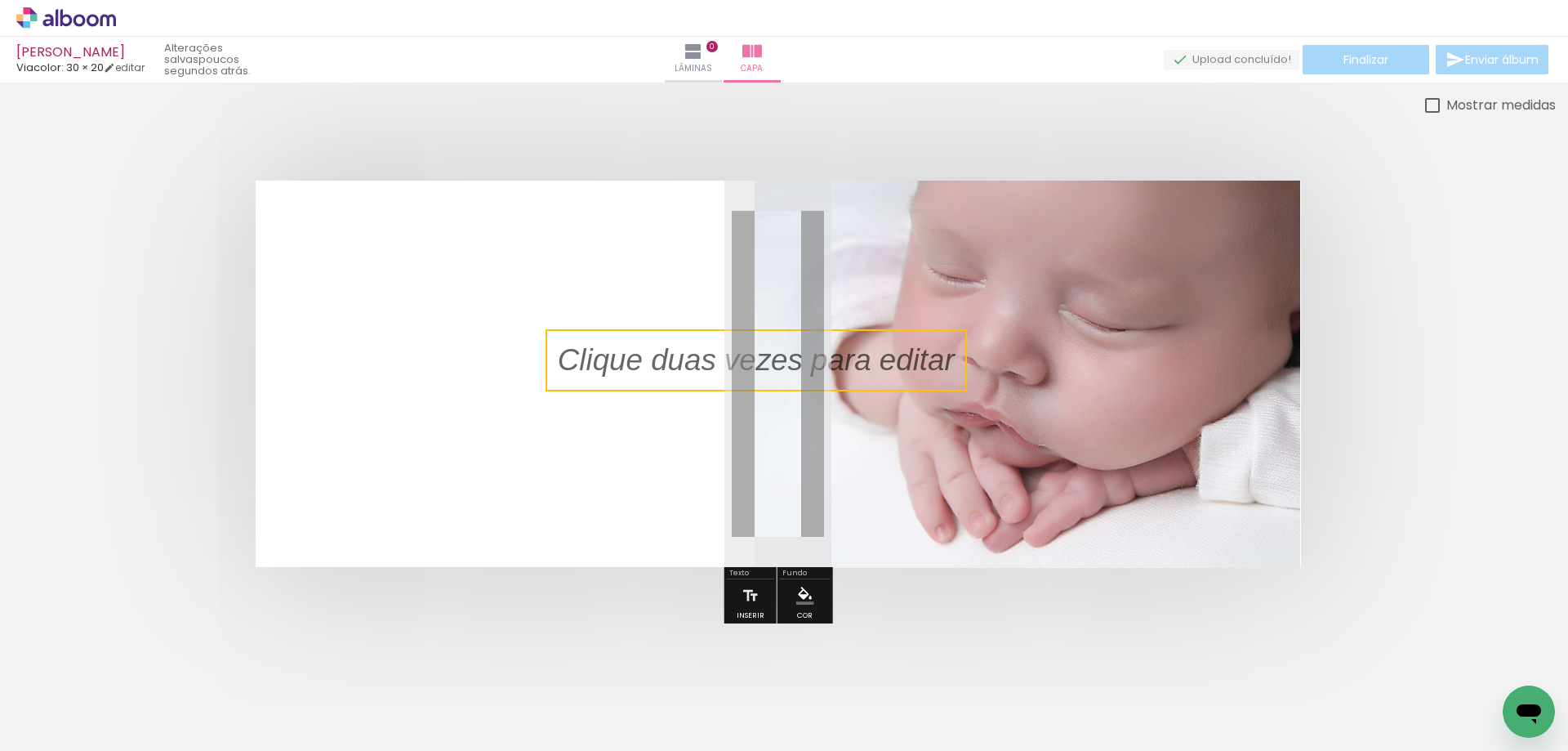
click at [797, 473] on quentale-layouter at bounding box center [778, 373] width 1046 height 387
click at [877, 349] on p at bounding box center [769, 360] width 422 height 43
drag, startPoint x: 877, startPoint y: 349, endPoint x: 759, endPoint y: 472, distance: 170.4
click at [759, 472] on quentale-layouter at bounding box center [778, 373] width 1046 height 387
click at [872, 450] on quentale-photo at bounding box center [1027, 374] width 545 height 387
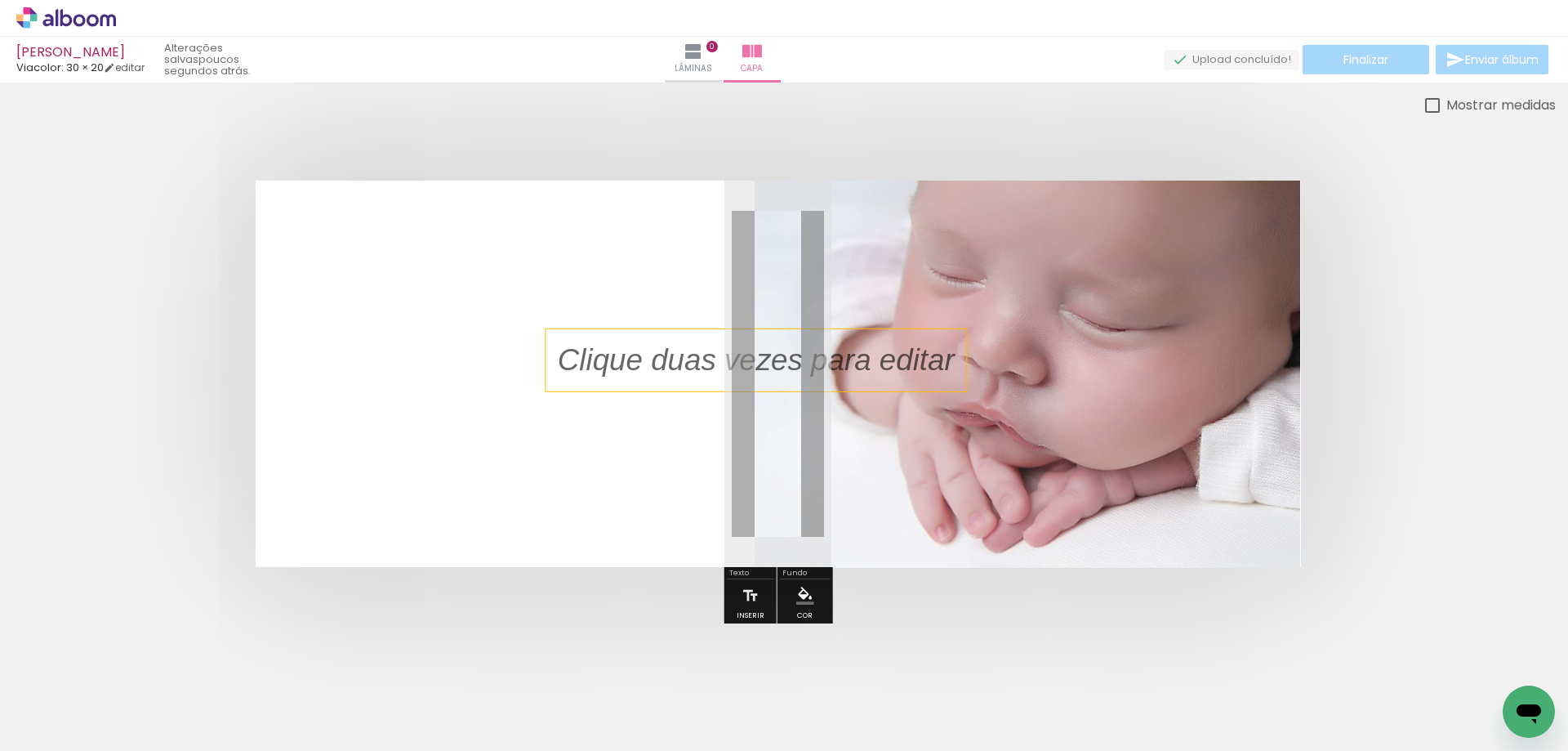
drag, startPoint x: 885, startPoint y: 359, endPoint x: 803, endPoint y: 566, distance: 222.6
click at [803, 566] on album-spread at bounding box center [778, 373] width 1046 height 387
click at [758, 591] on paper-button "Inserir" at bounding box center [751, 600] width 36 height 42
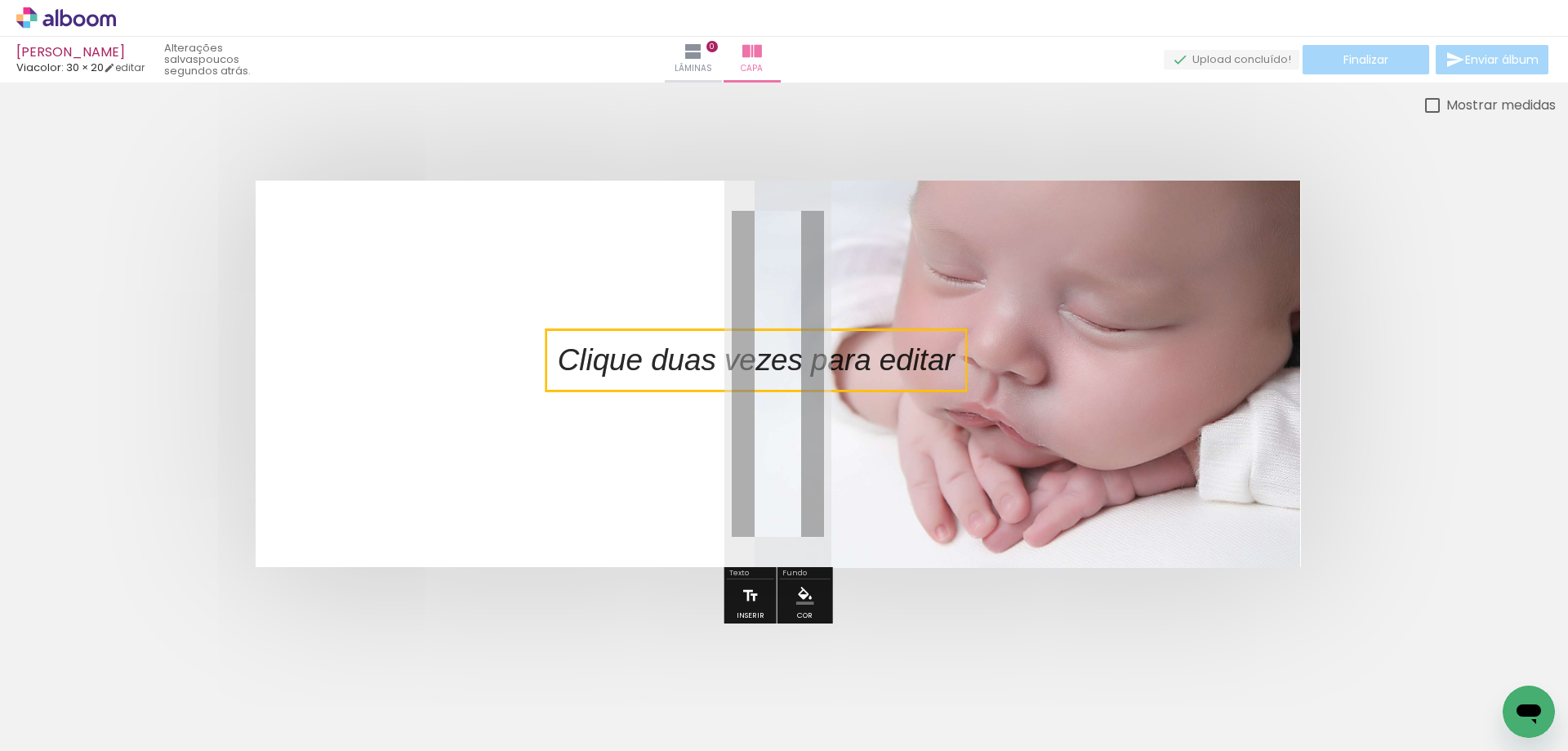
click at [753, 591] on iron-icon at bounding box center [751, 596] width 18 height 33
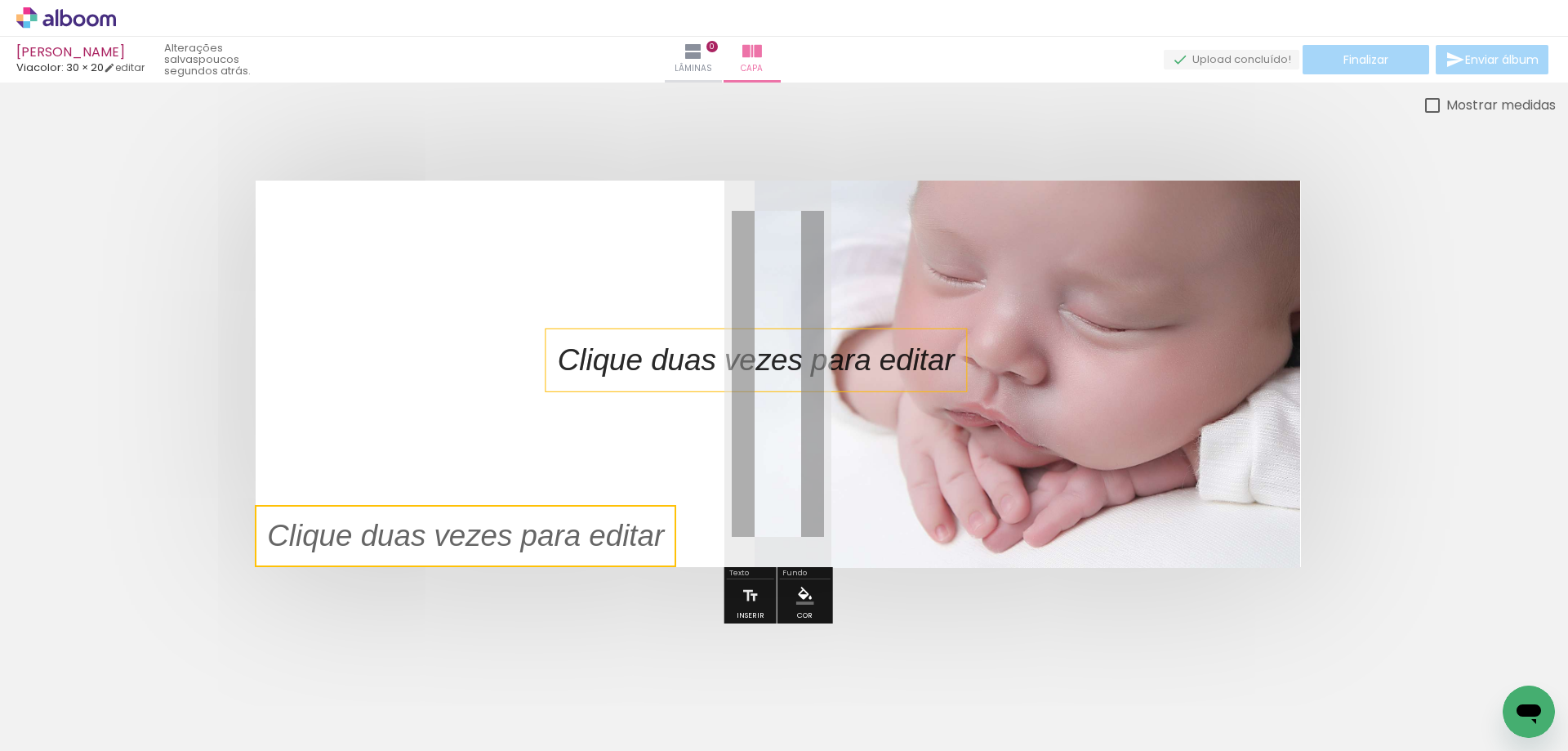
drag, startPoint x: 571, startPoint y: 366, endPoint x: 0, endPoint y: 556, distance: 601.8
click at [0, 557] on quentale-cover-editor at bounding box center [778, 364] width 1556 height 537
click at [908, 615] on div at bounding box center [778, 373] width 1556 height 517
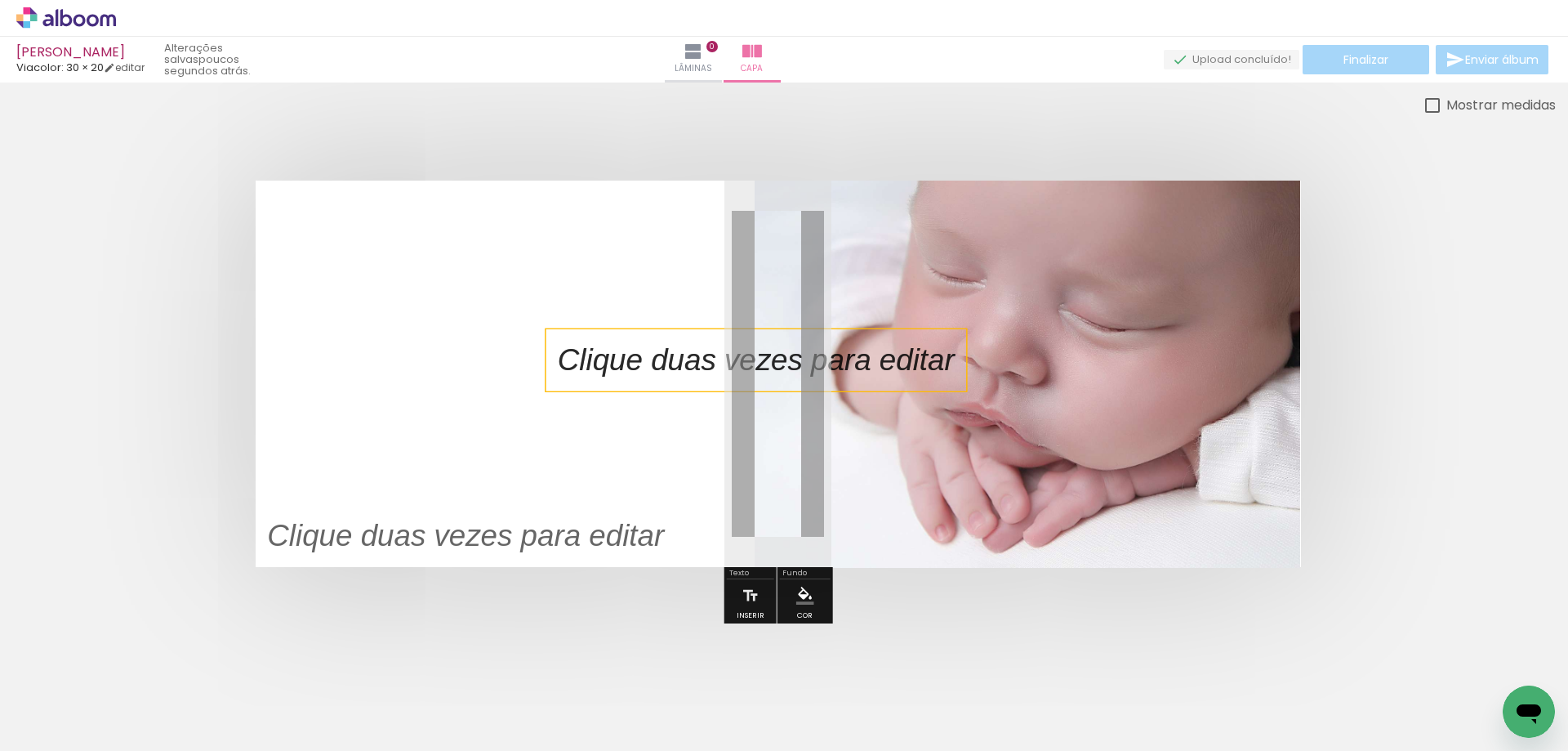
click at [794, 359] on p at bounding box center [769, 360] width 422 height 43
click at [794, 359] on quentale-selection at bounding box center [756, 359] width 422 height 62
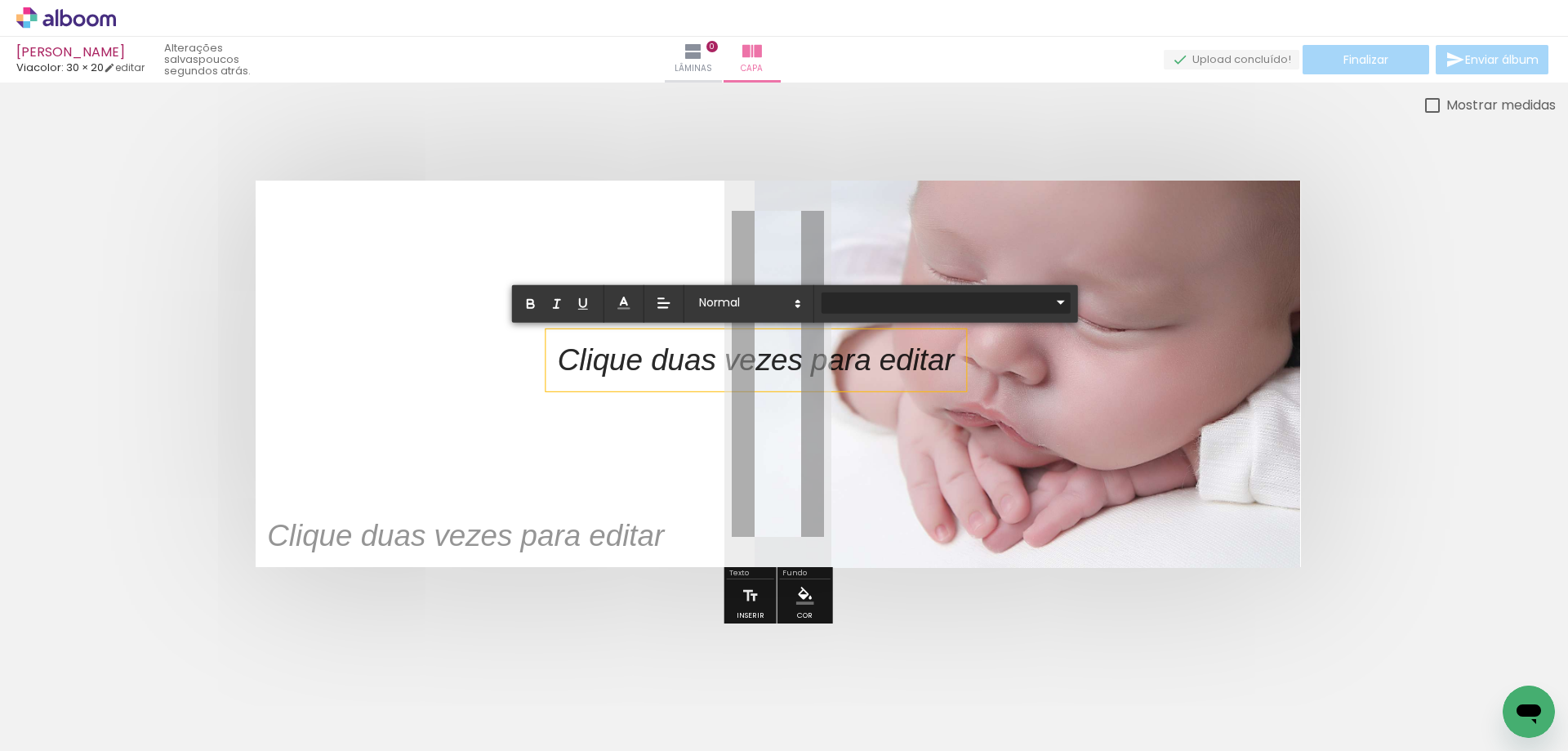
click at [1051, 298] on iron-icon at bounding box center [1061, 303] width 20 height 20
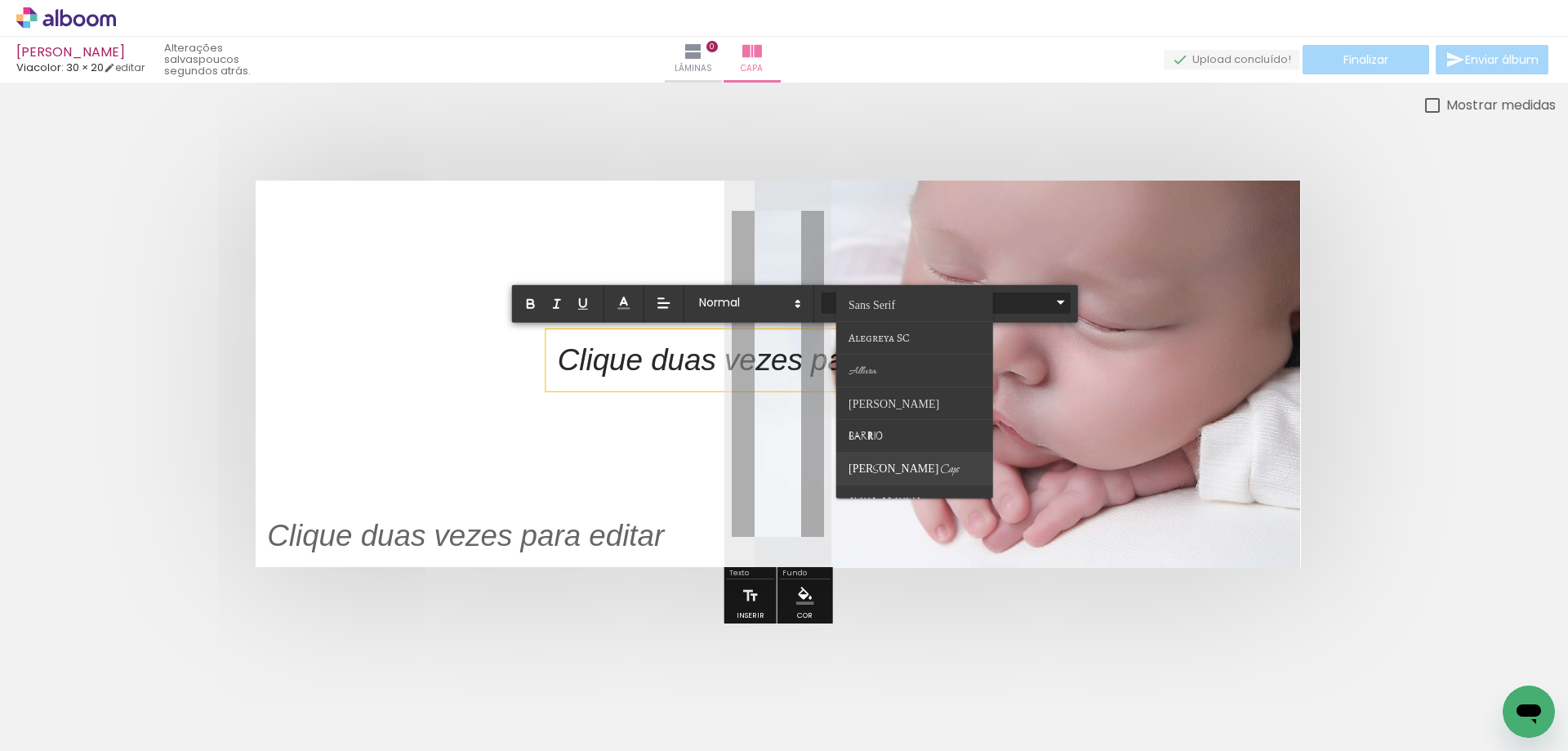
click at [871, 472] on span "[PERSON_NAME] Caps" at bounding box center [904, 469] width 110 height 15
type input "[PERSON_NAME] Caps"
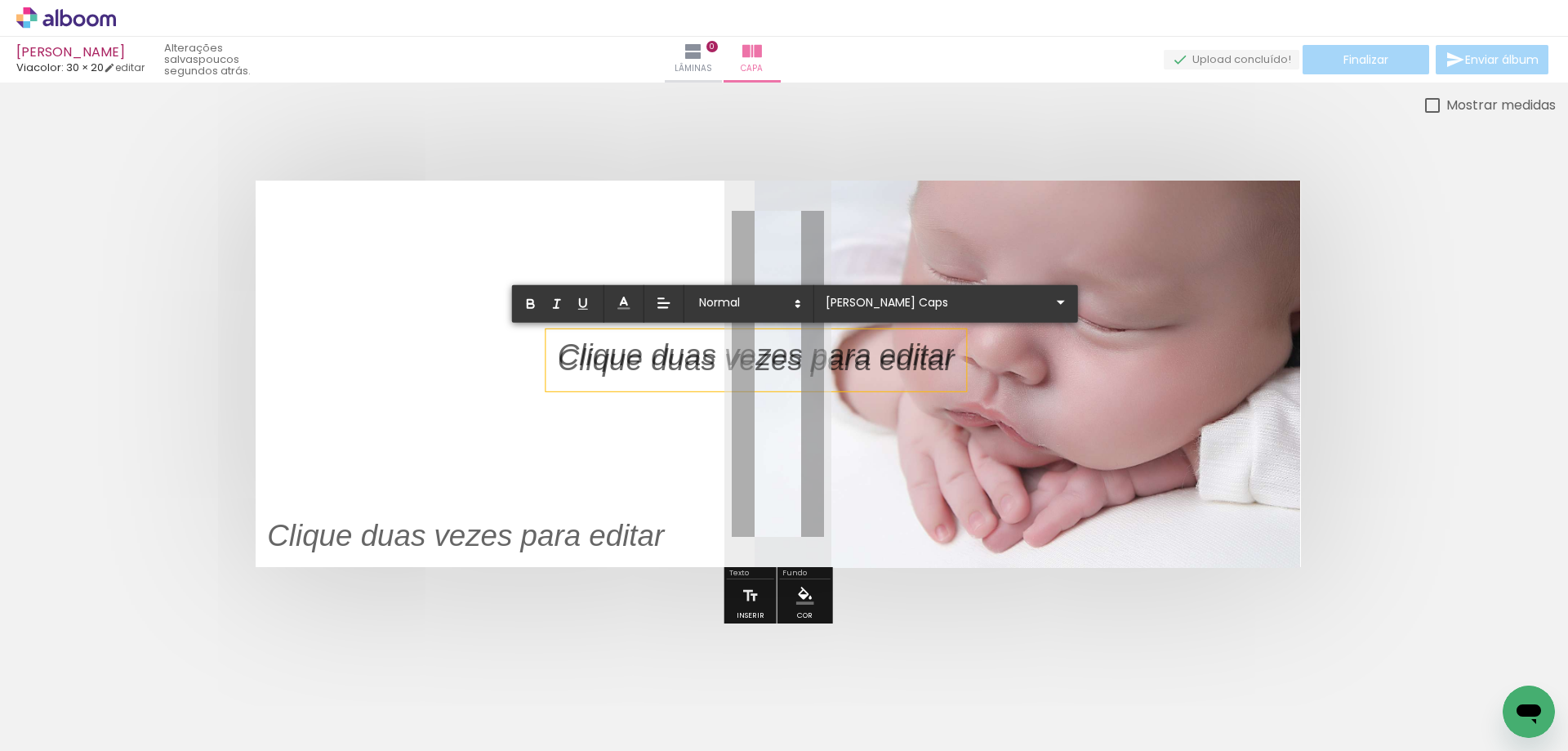
drag, startPoint x: 561, startPoint y: 354, endPoint x: 964, endPoint y: 354, distance: 403.0
click at [964, 354] on div "﻿" at bounding box center [778, 373] width 1046 height 387
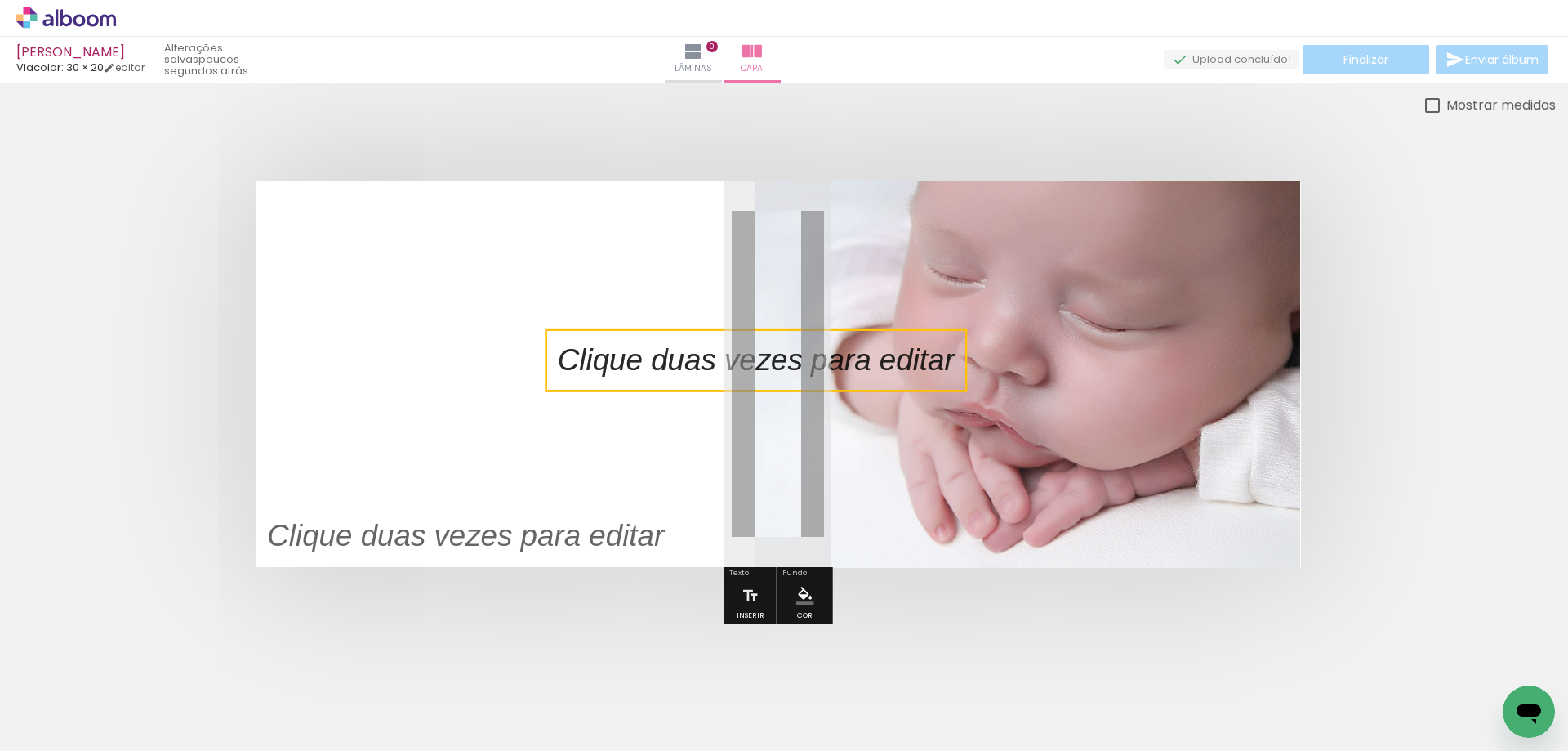
click at [585, 368] on quentale-selection at bounding box center [756, 359] width 422 height 62
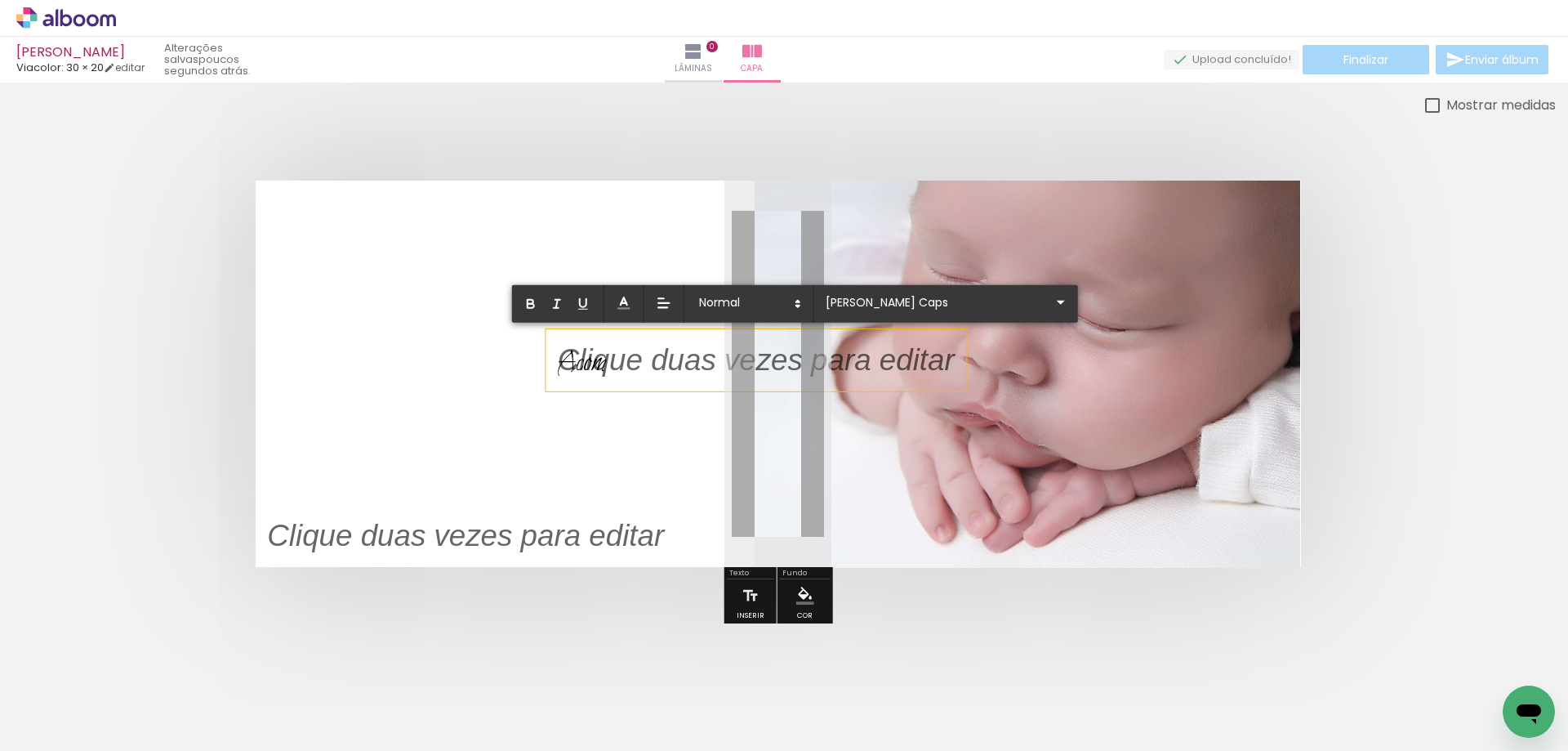
type input "Sans Serif"
click at [1400, 388] on quentale-cover at bounding box center [778, 373] width 1425 height 387
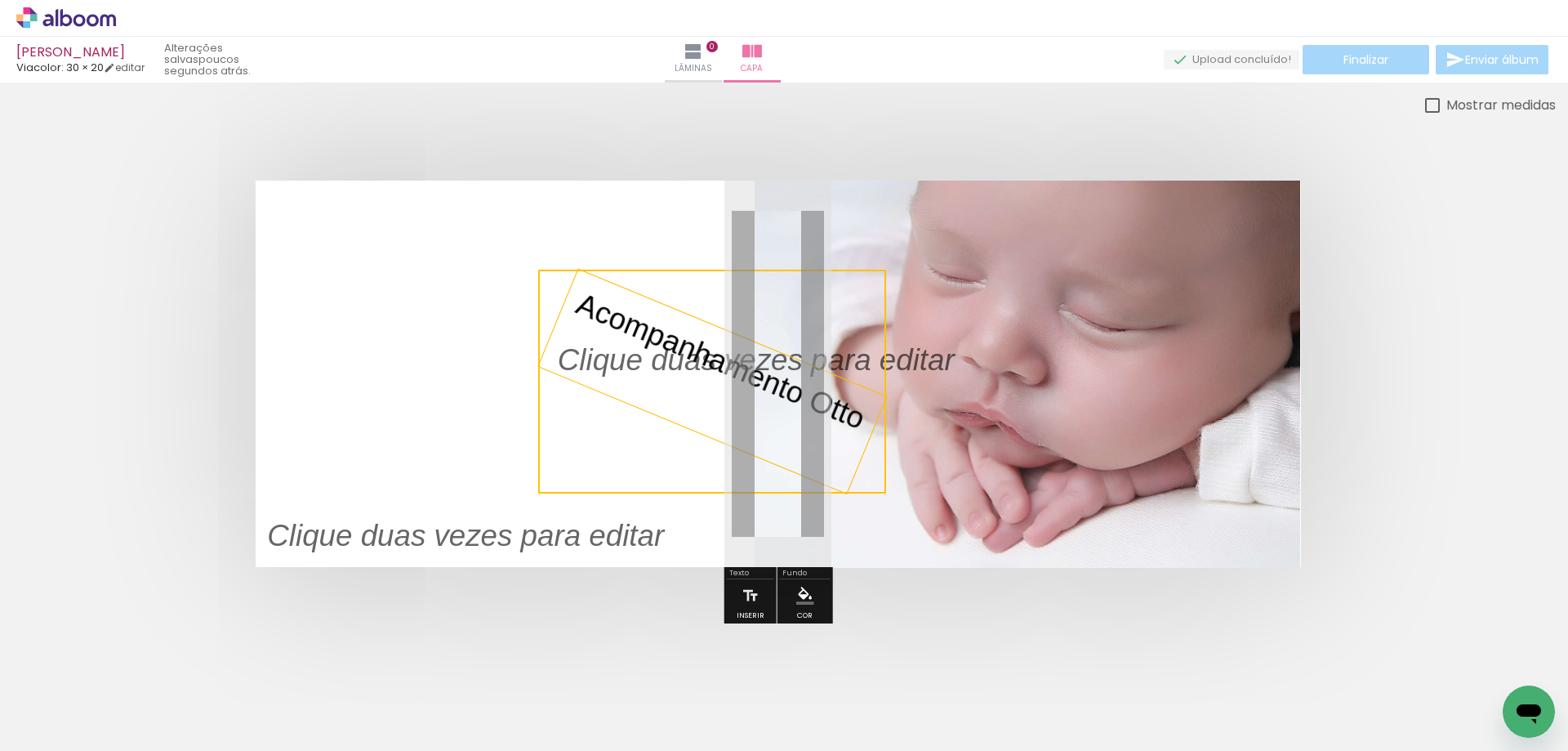
drag, startPoint x: 905, startPoint y: 357, endPoint x: 962, endPoint y: 494, distance: 148.4
click at [962, 494] on album-spread at bounding box center [778, 373] width 1046 height 387
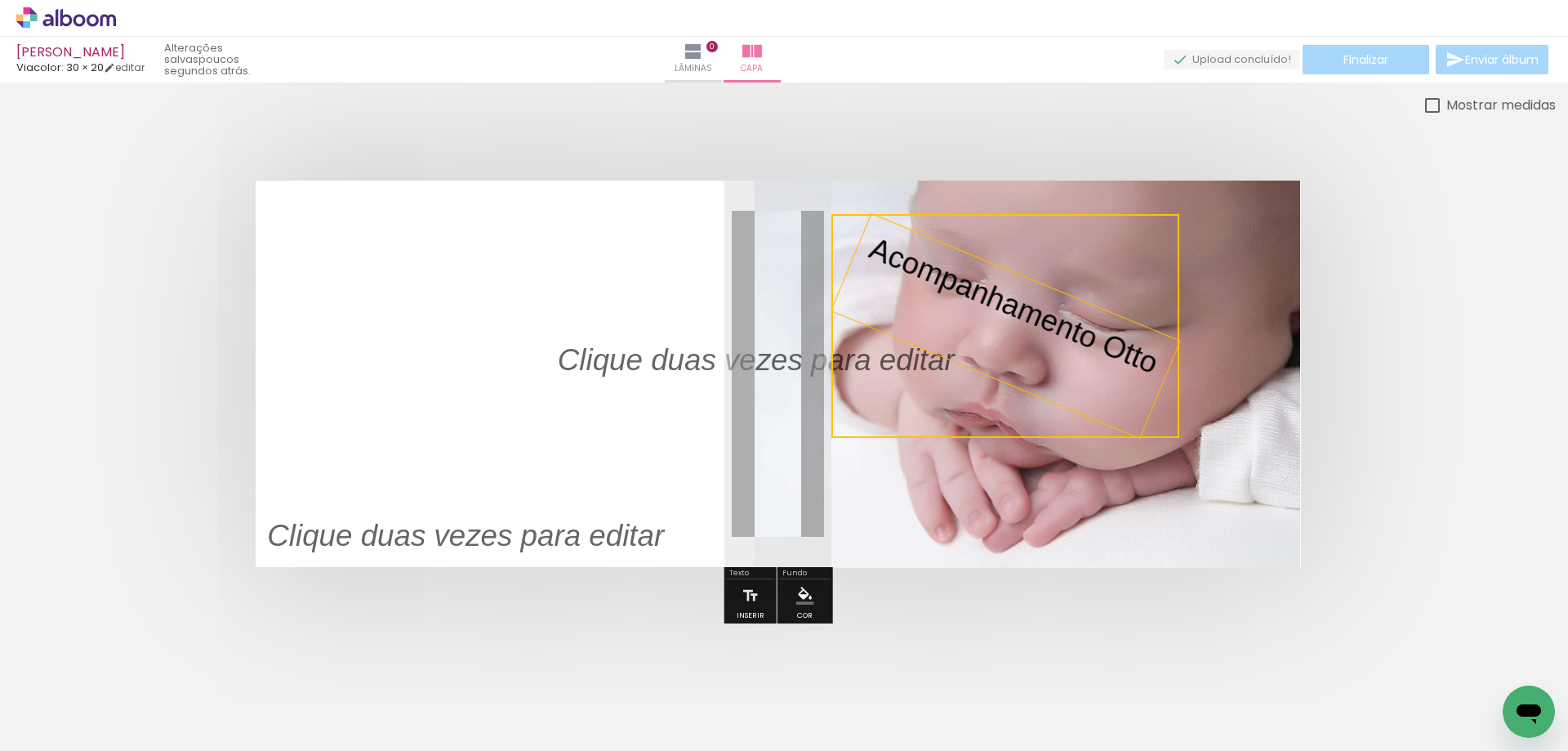
drag, startPoint x: 718, startPoint y: 364, endPoint x: 1012, endPoint y: 308, distance: 299.3
click at [1012, 308] on quentale-selection at bounding box center [1005, 326] width 348 height 224
click at [644, 359] on p at bounding box center [769, 360] width 422 height 43
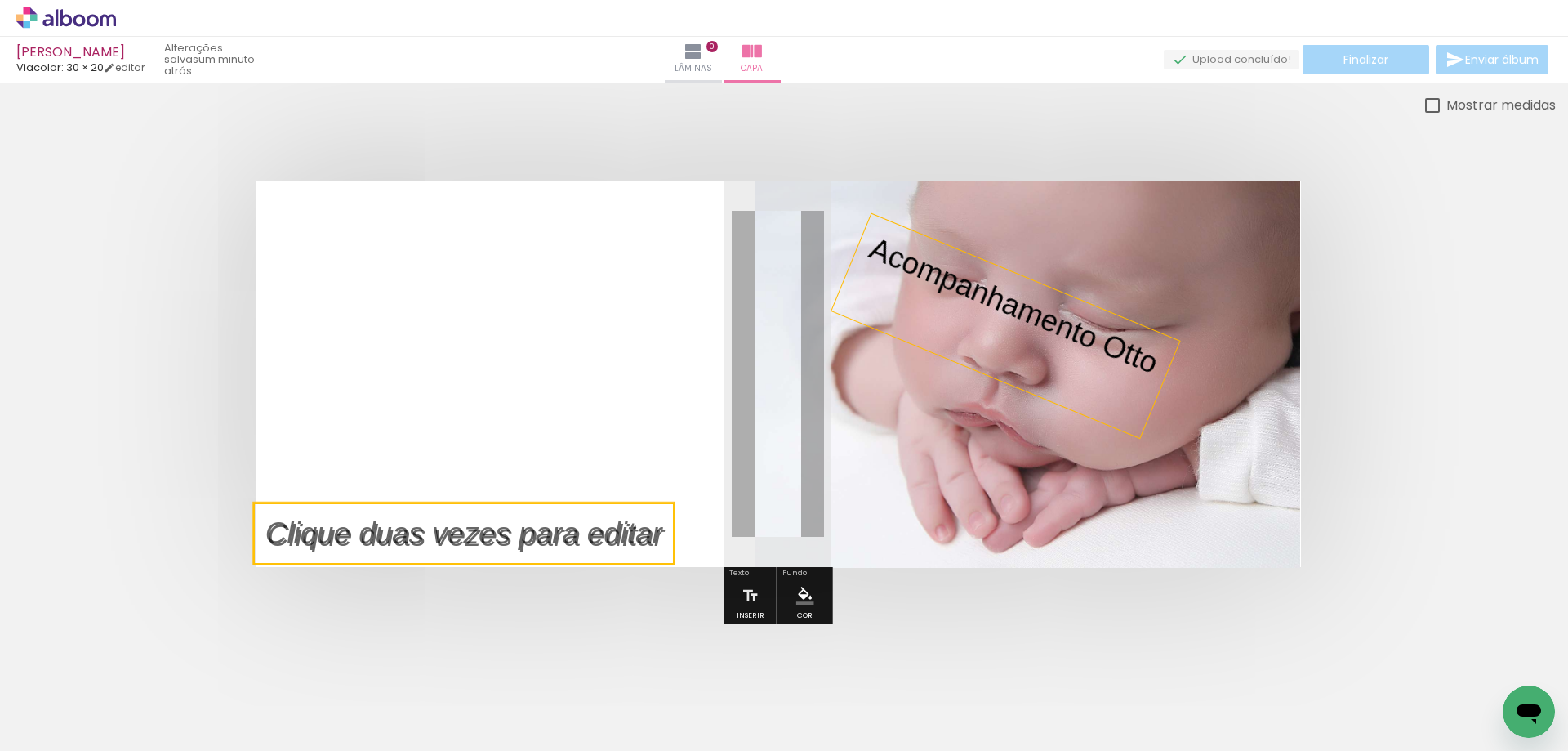
drag, startPoint x: 867, startPoint y: 364, endPoint x: 574, endPoint y: 561, distance: 353.1
click at [574, 561] on quentale-selection at bounding box center [464, 533] width 422 height 62
click at [953, 284] on p "Acompanhamento Otto" at bounding box center [1013, 307] width 302 height 157
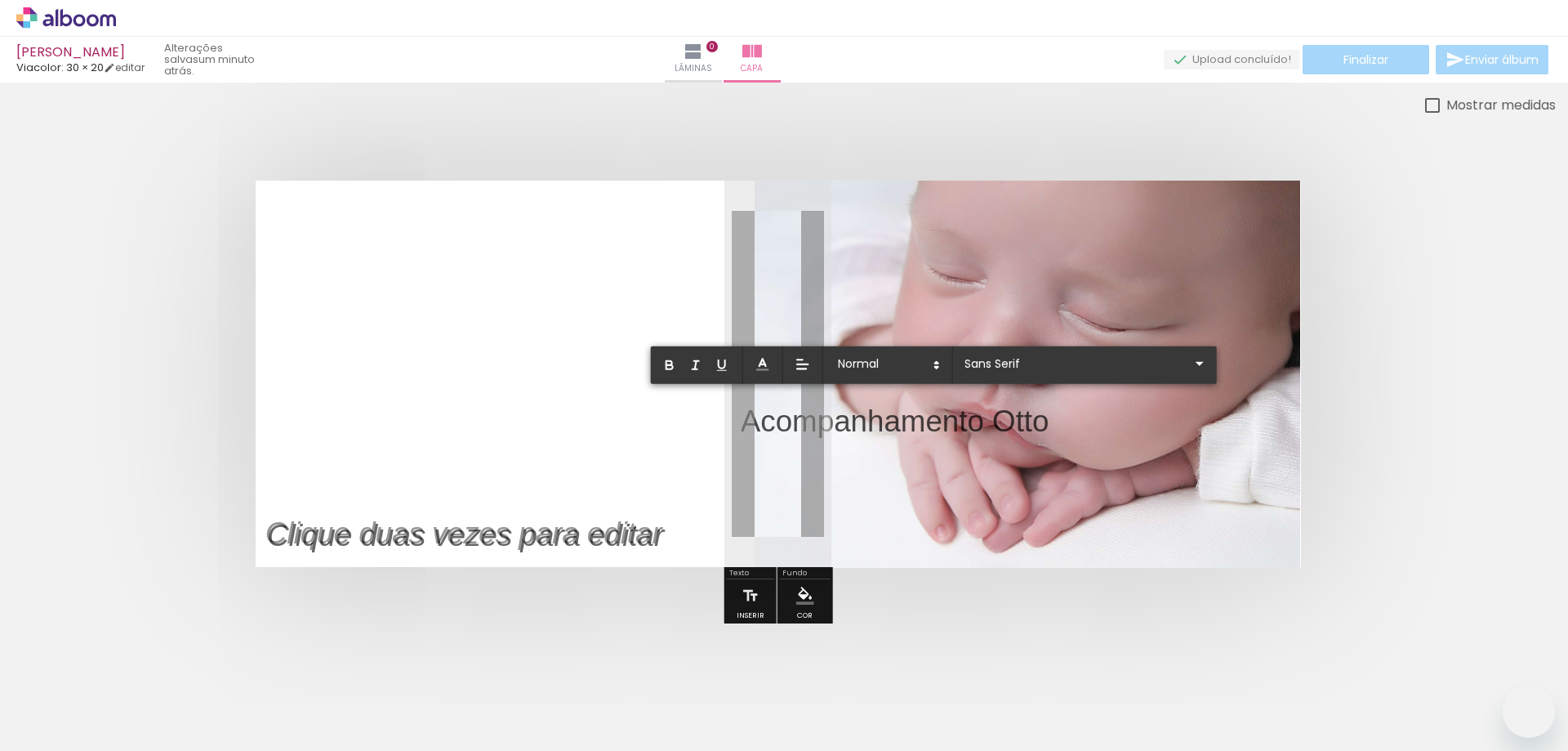
click at [977, 420] on p "Acompanhamento Otto" at bounding box center [895, 422] width 309 height 43
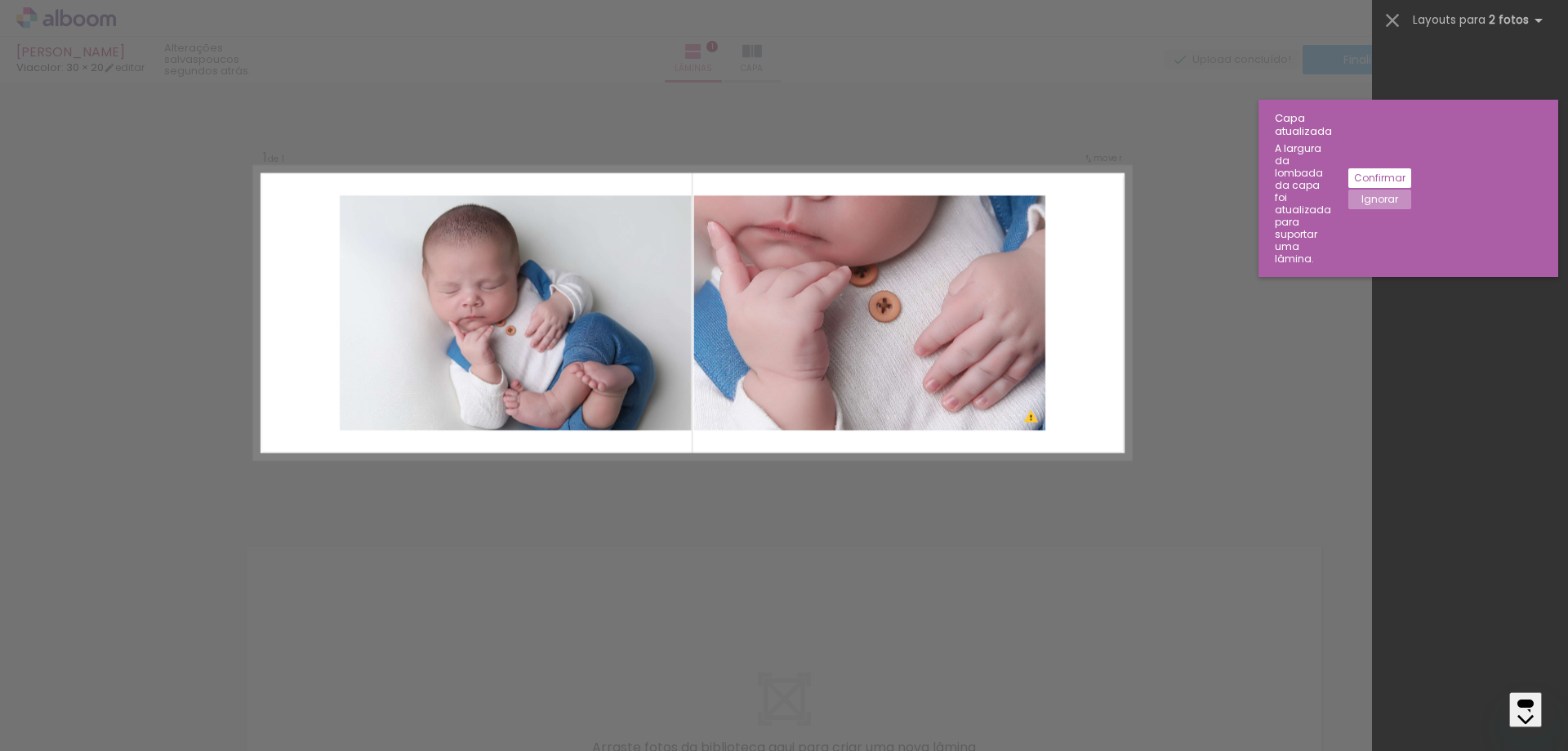
scroll to position [3700, 0]
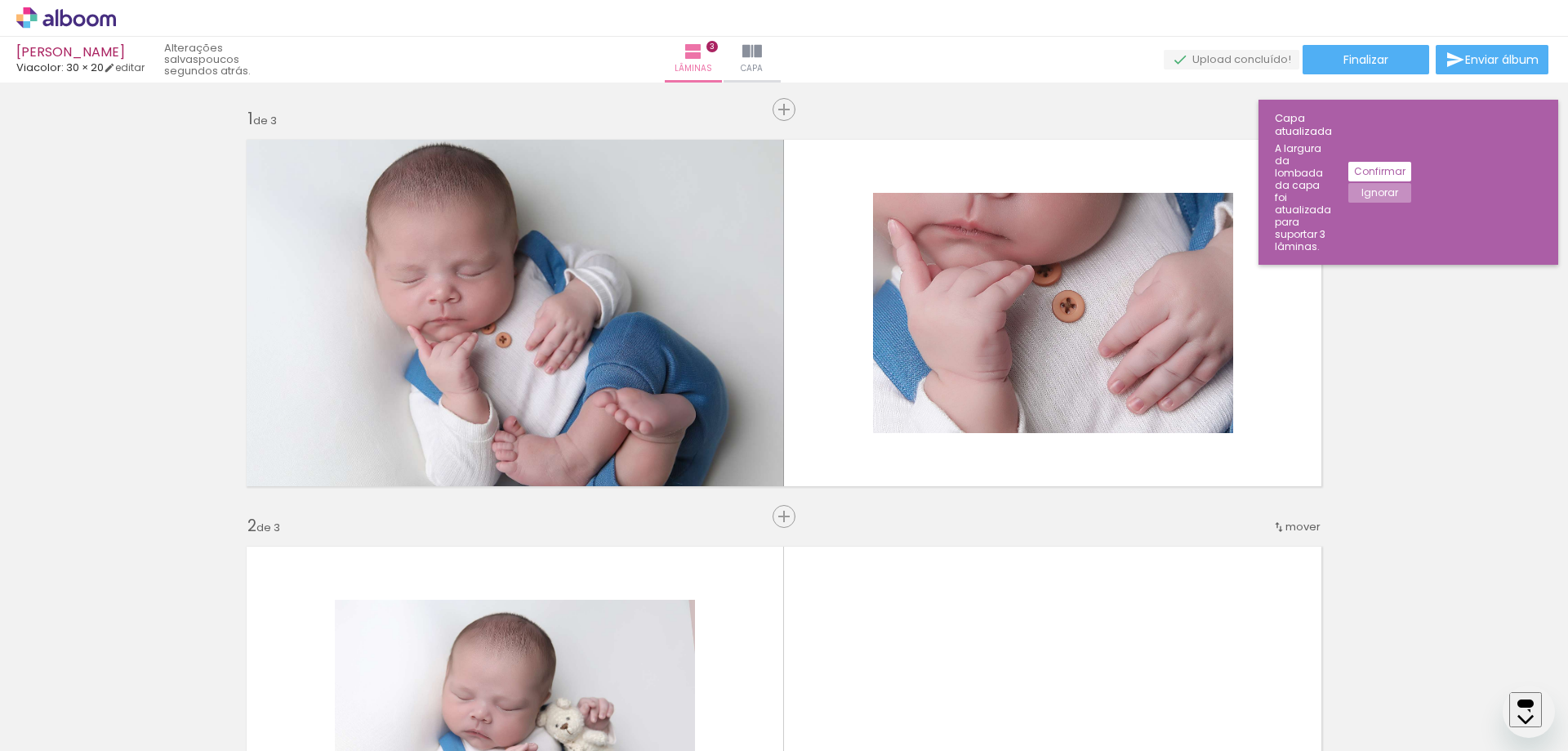
scroll to position [762, 0]
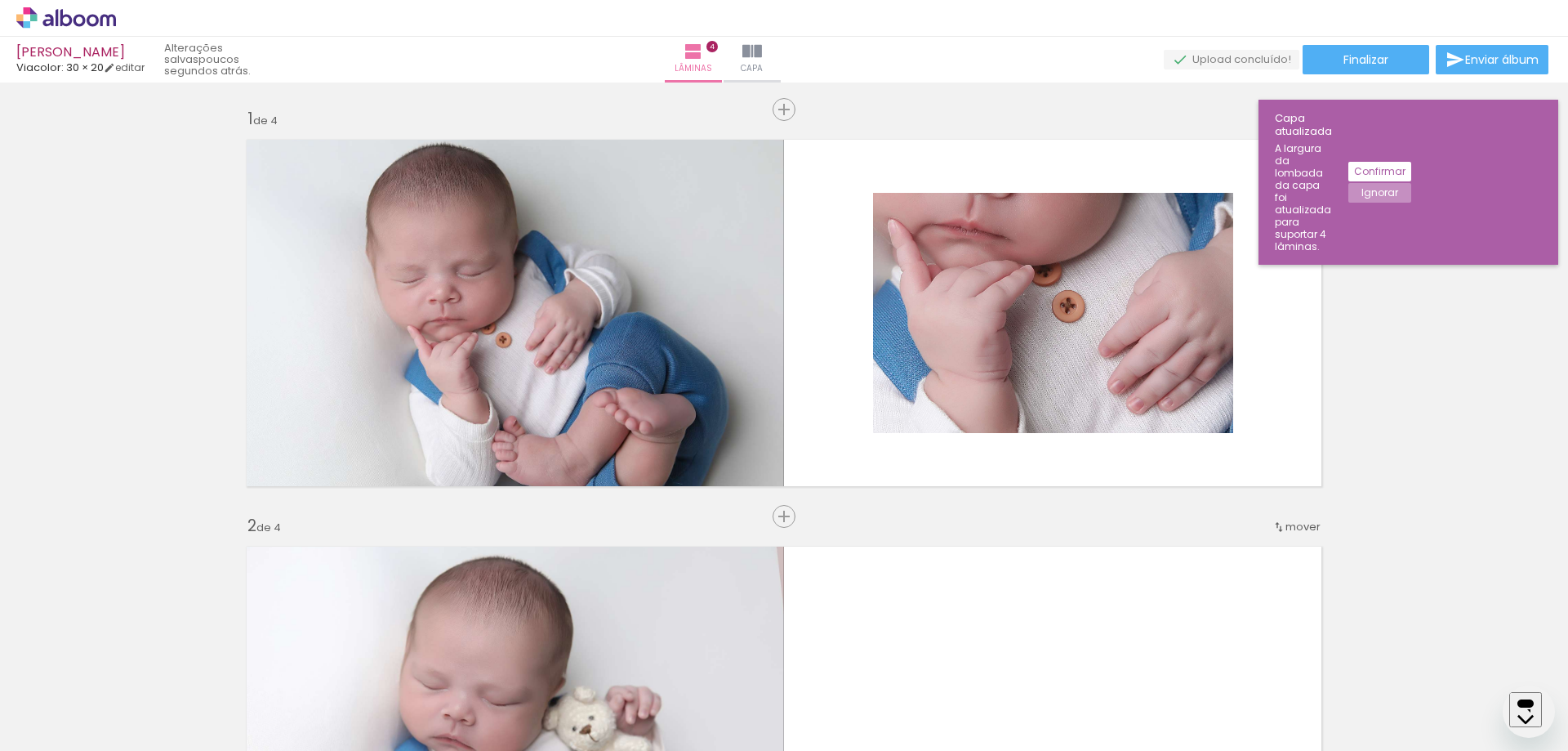
scroll to position [1169, 0]
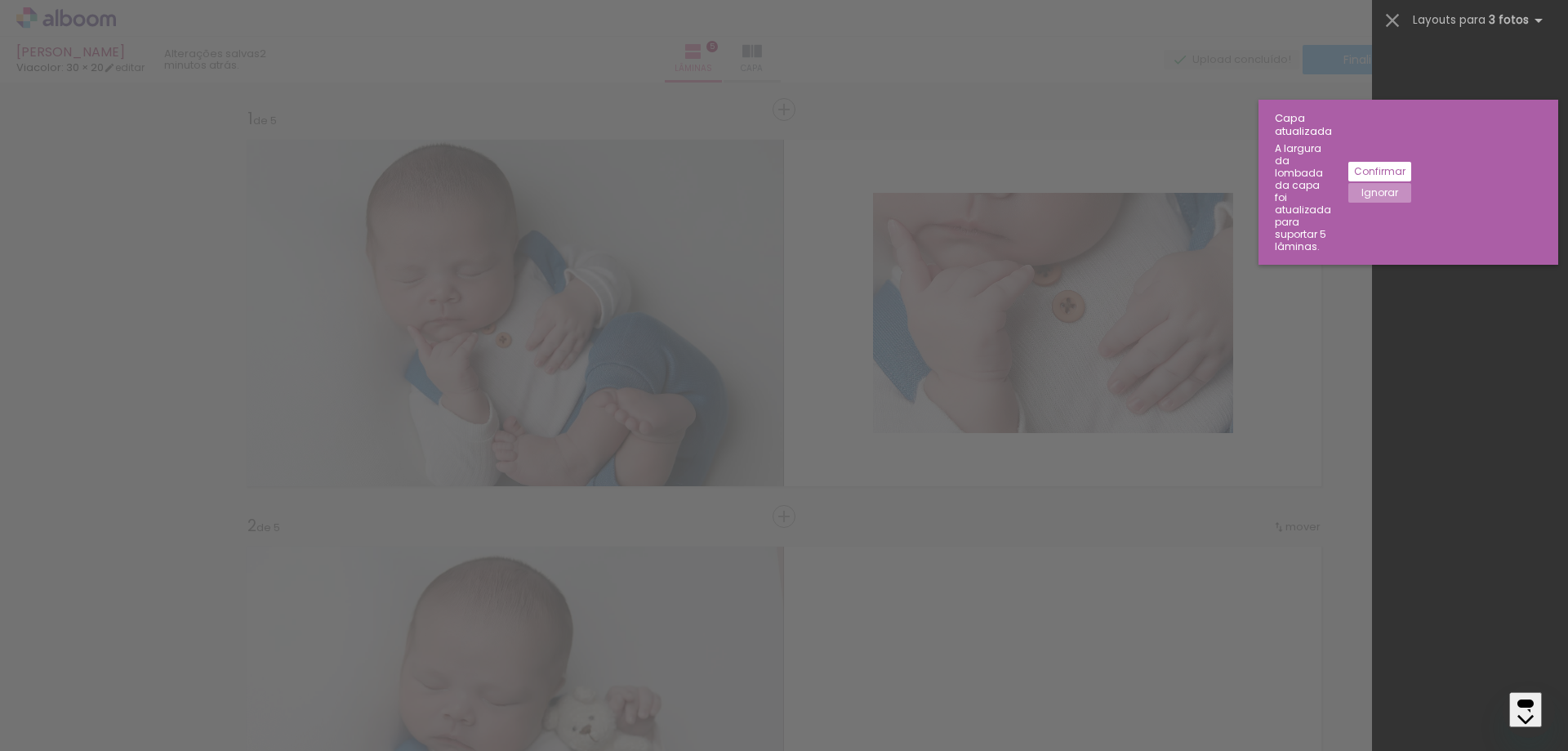
scroll to position [1575, 0]
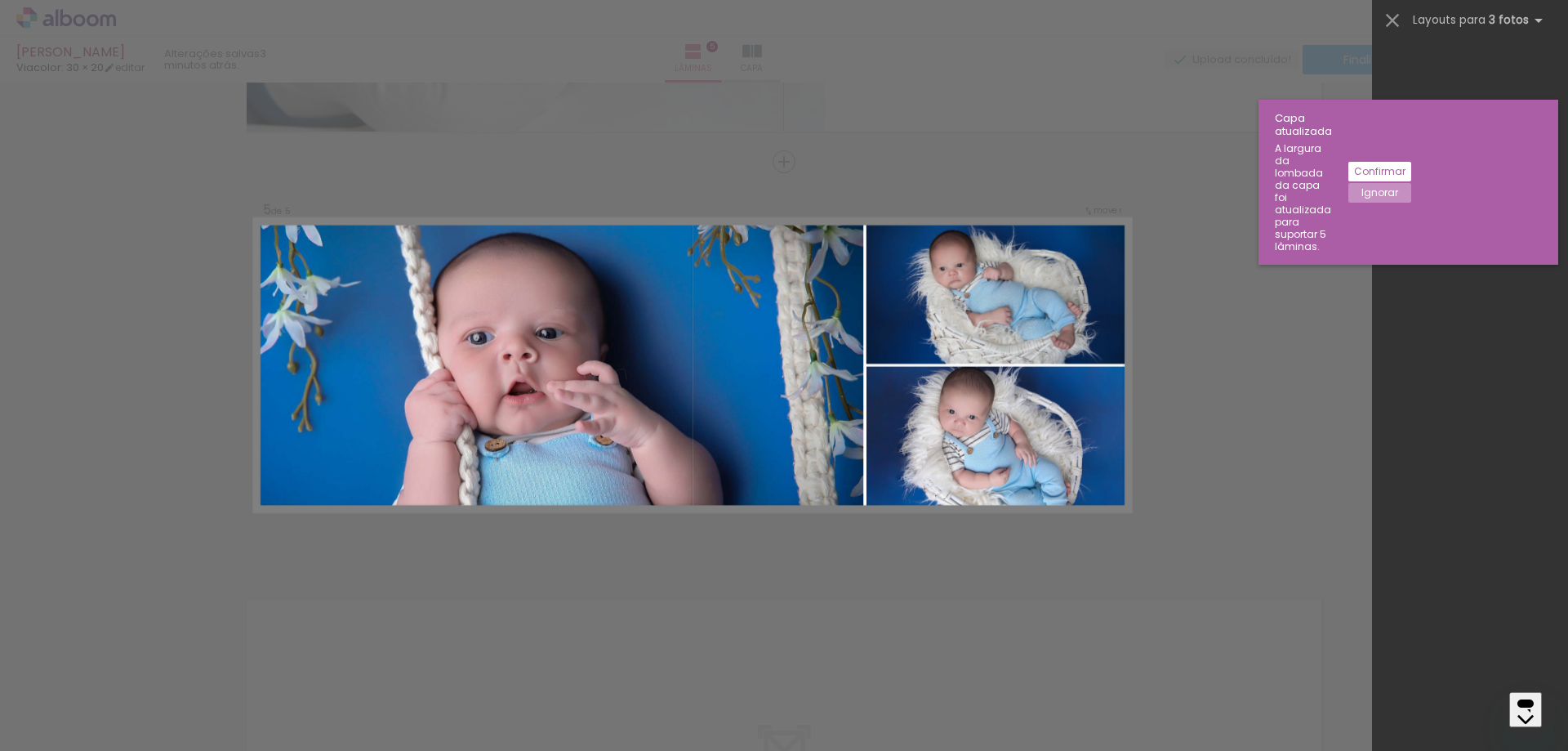
scroll to position [19645, 0]
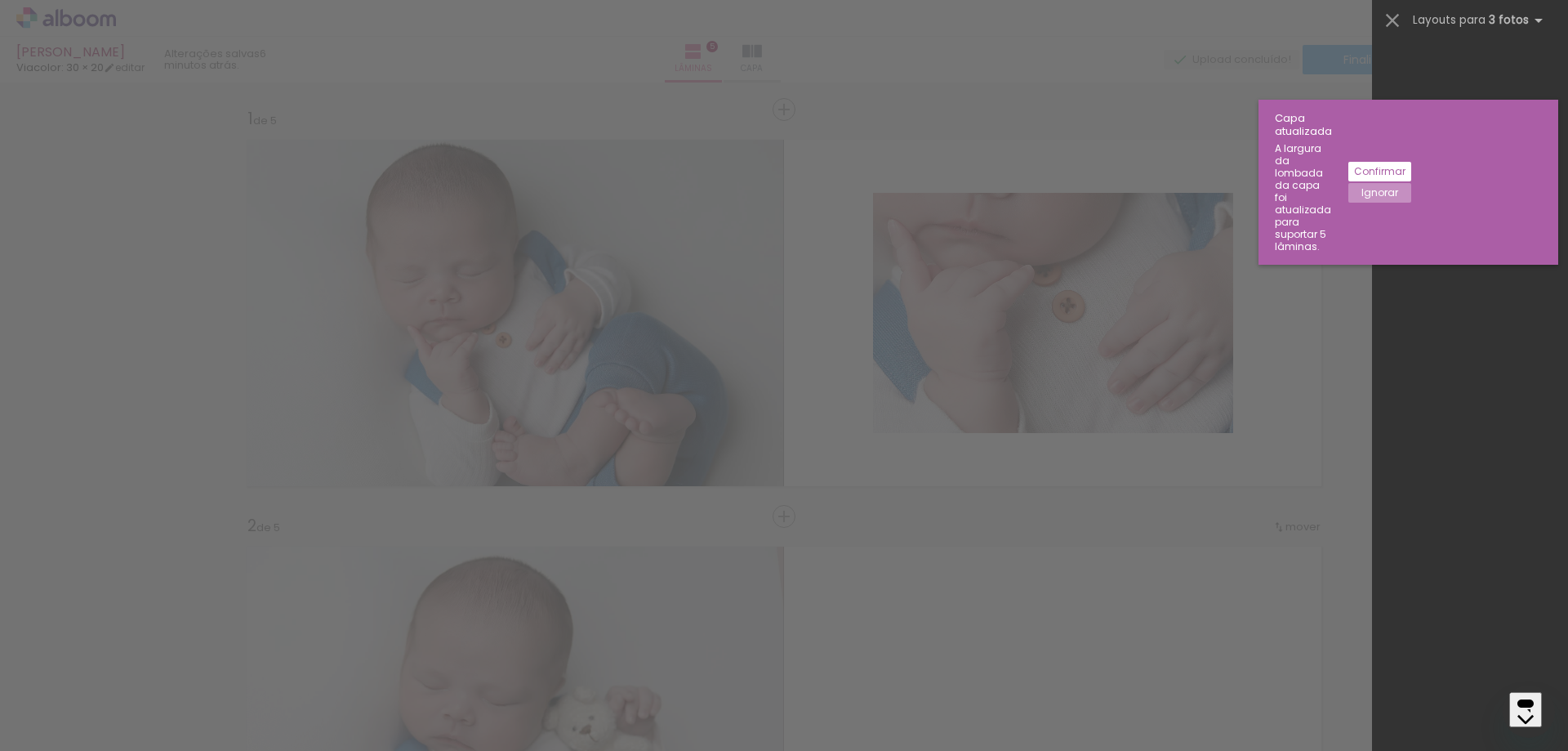
scroll to position [1575, 0]
